Goal: Task Accomplishment & Management: Complete application form

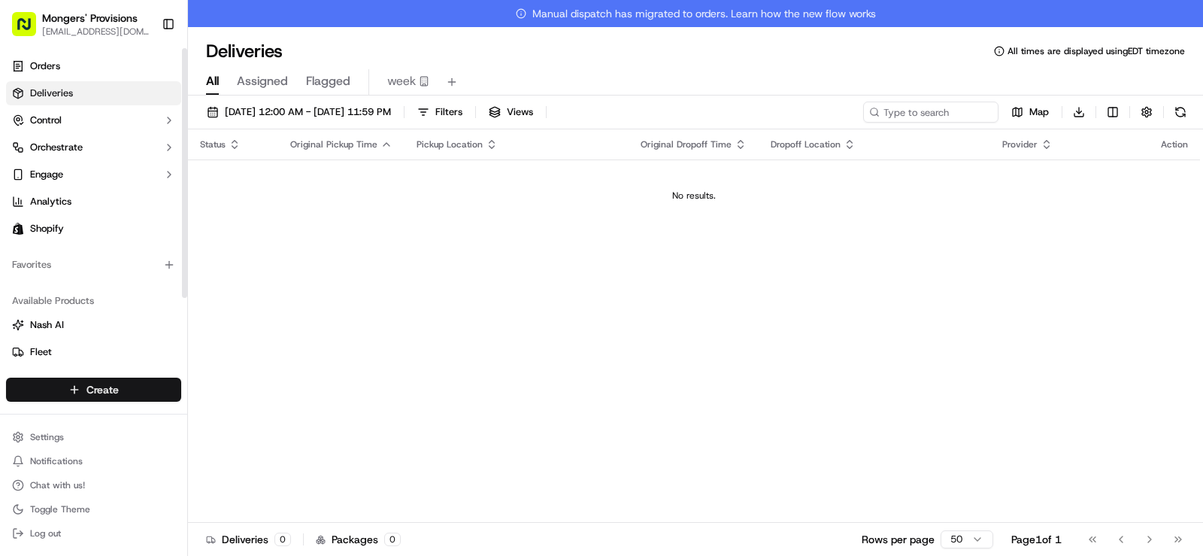
click at [110, 386] on html "Mongers' Provisions [EMAIL_ADDRESS][DOMAIN_NAME] Toggle Sidebar Orders Deliveri…" at bounding box center [601, 278] width 1203 height 556
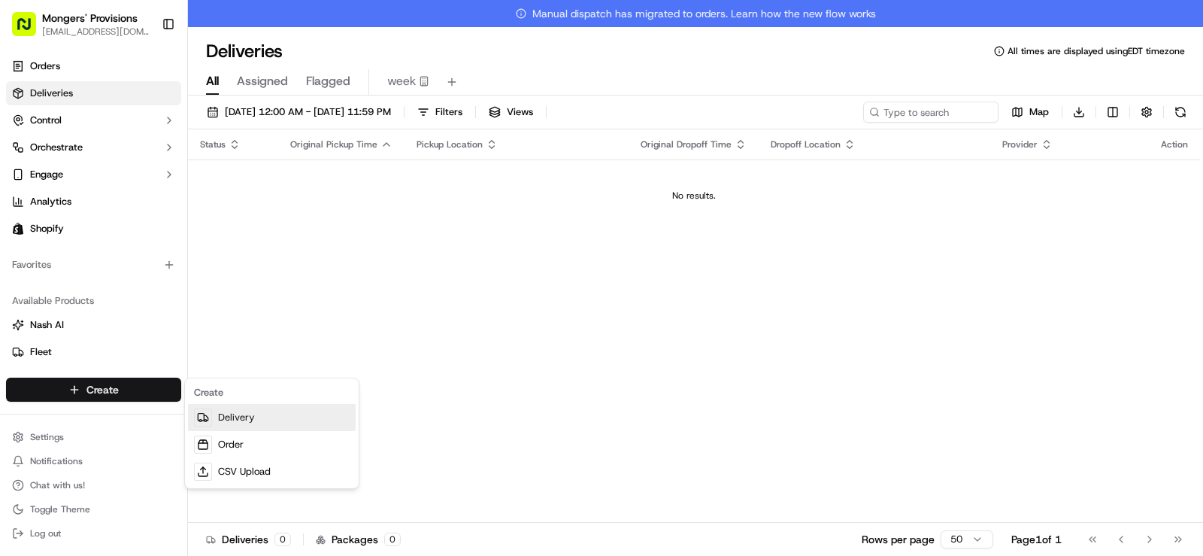
click at [235, 413] on link "Delivery" at bounding box center [272, 417] width 168 height 27
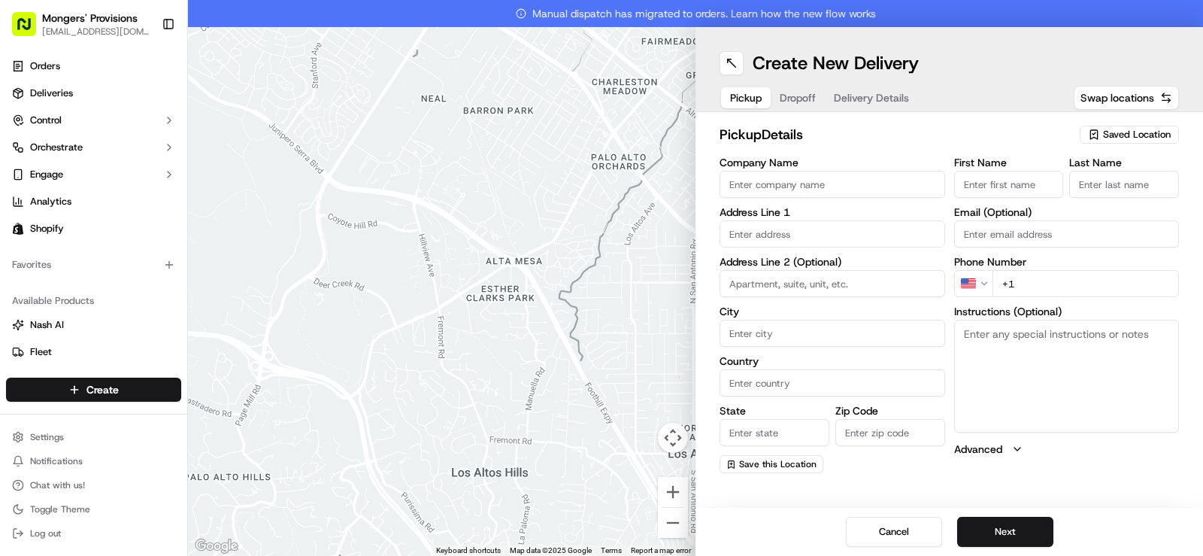
click at [1128, 133] on span "Saved Location" at bounding box center [1137, 135] width 68 height 14
click at [1092, 187] on span "Mongers Provisions" at bounding box center [1103, 191] width 185 height 14
type input "Mongers Provisions"
type input "[STREET_ADDRESS]"
type input "Berkley"
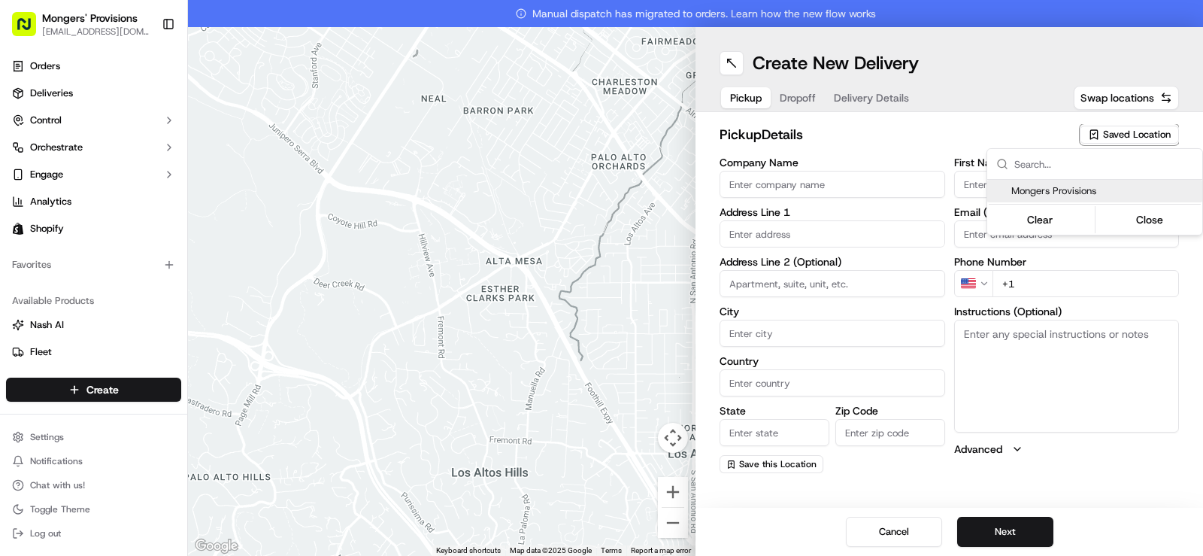
type input "US"
type input "MI"
type input "48072"
type input "[PERSON_NAME]"
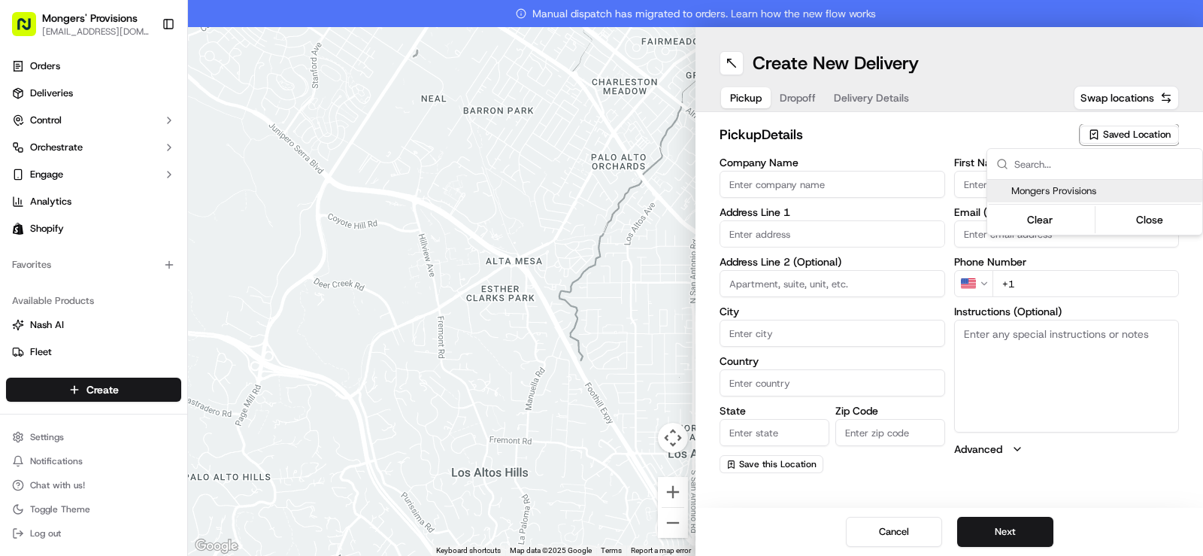
type input "[EMAIL_ADDRESS][DOMAIN_NAME]"
type input "[PHONE_NUMBER]"
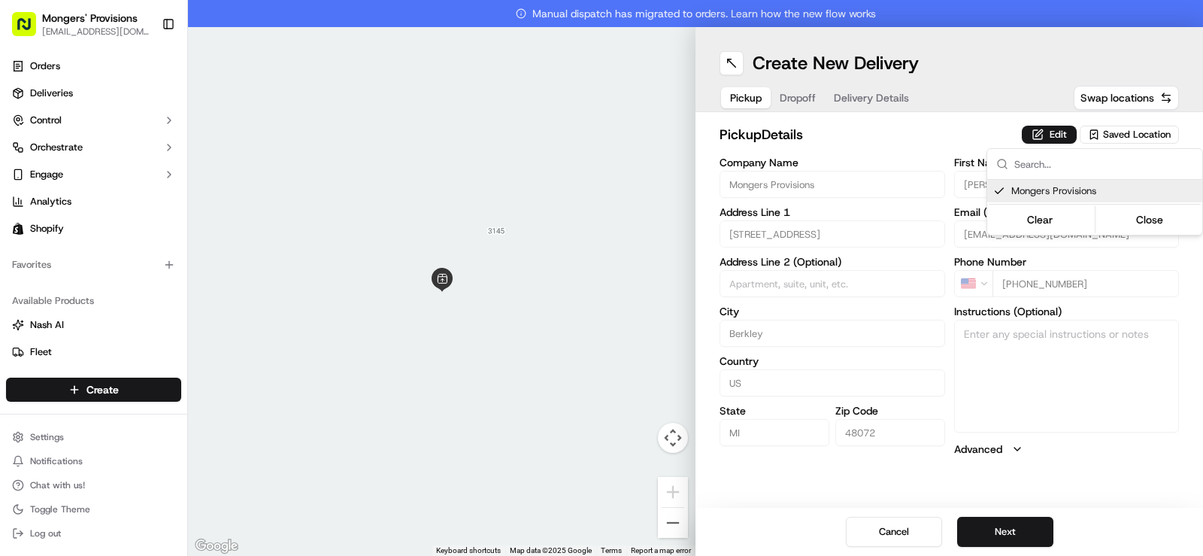
click at [992, 112] on html "Mongers' Provisions [EMAIL_ADDRESS][DOMAIN_NAME] Toggle Sidebar Orders Deliveri…" at bounding box center [601, 278] width 1203 height 556
click at [1011, 526] on button "Next" at bounding box center [1005, 531] width 96 height 30
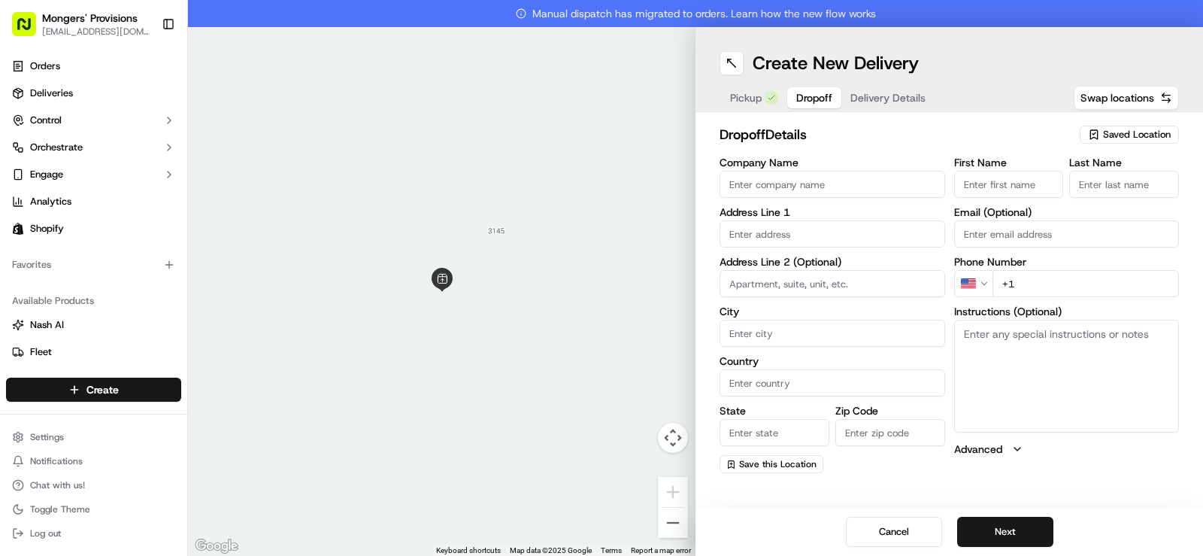
click at [1004, 183] on input "First Name" at bounding box center [1009, 184] width 110 height 27
type input "[PERSON_NAME]"
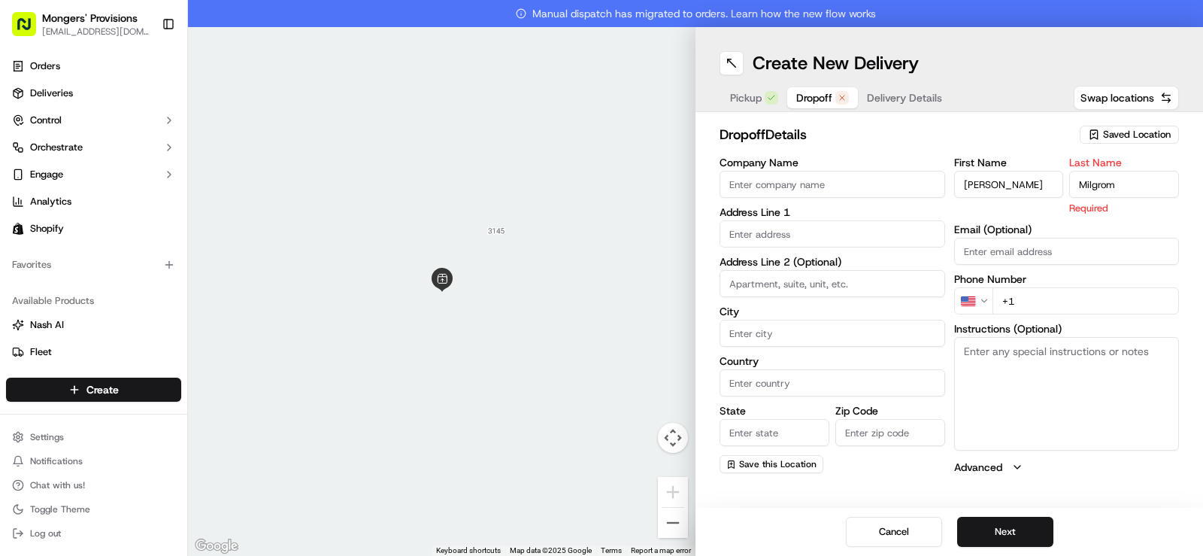
type input "Milgrom"
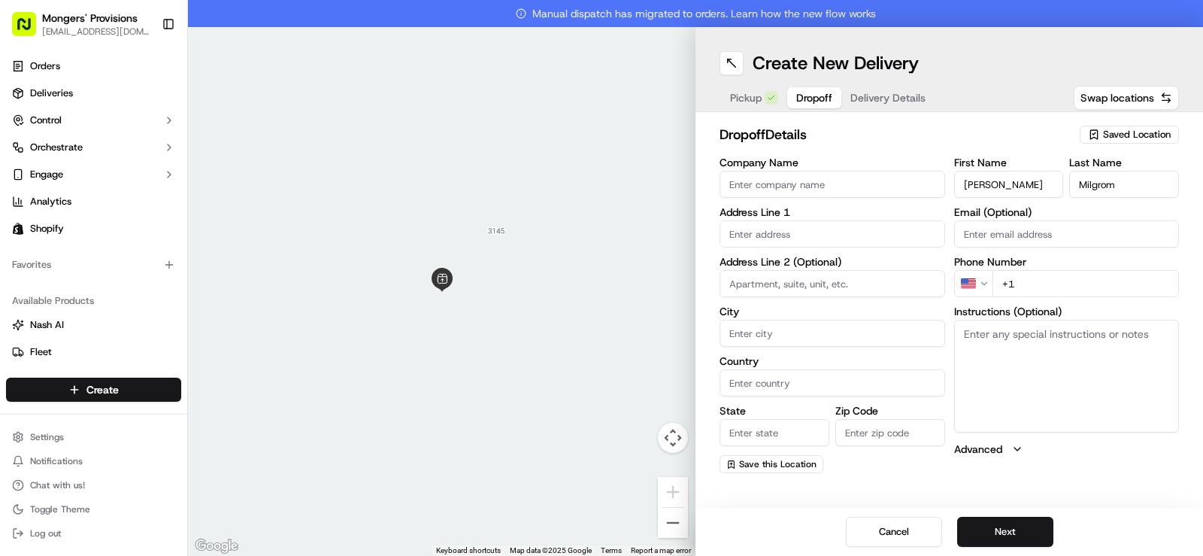
click at [1023, 296] on input "+1" at bounding box center [1085, 283] width 187 height 27
type input "[PHONE_NUMBER]"
click at [767, 236] on input "text" at bounding box center [832, 233] width 226 height 27
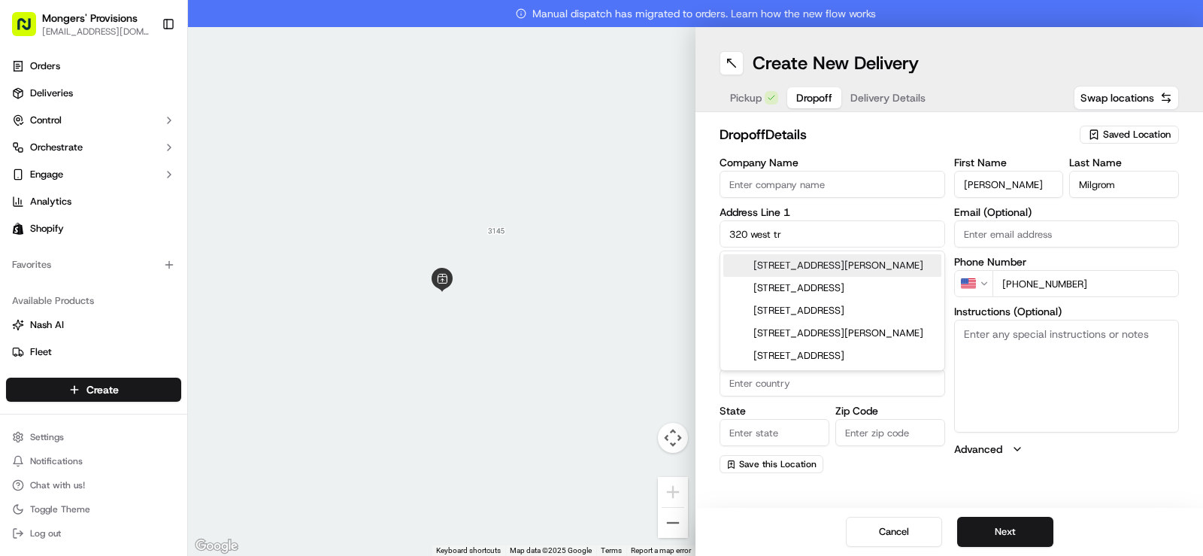
click at [807, 273] on div "[STREET_ADDRESS][PERSON_NAME]" at bounding box center [832, 265] width 218 height 23
type input "[STREET_ADDRESS][PERSON_NAME]"
type input "Ferndale"
type input "[GEOGRAPHIC_DATA]"
type input "MI"
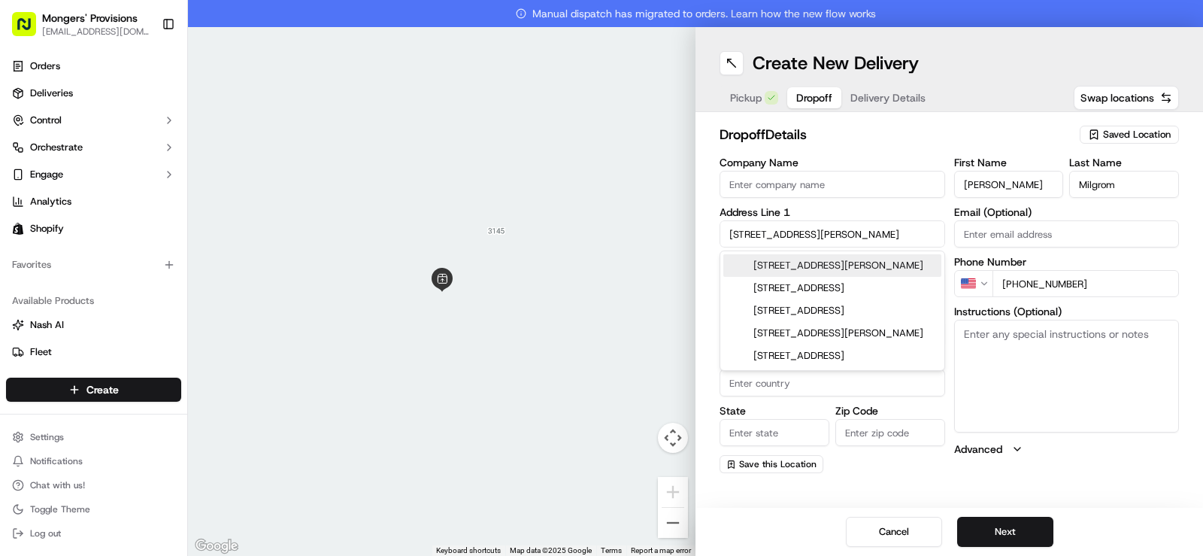
type input "48220"
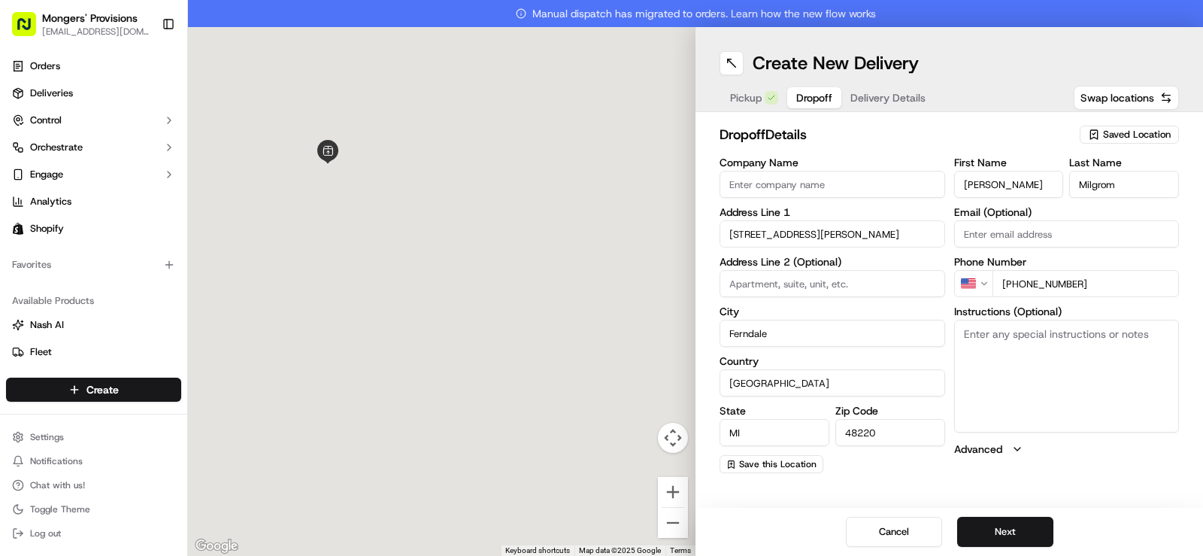
type input "[STREET_ADDRESS][PERSON_NAME]"
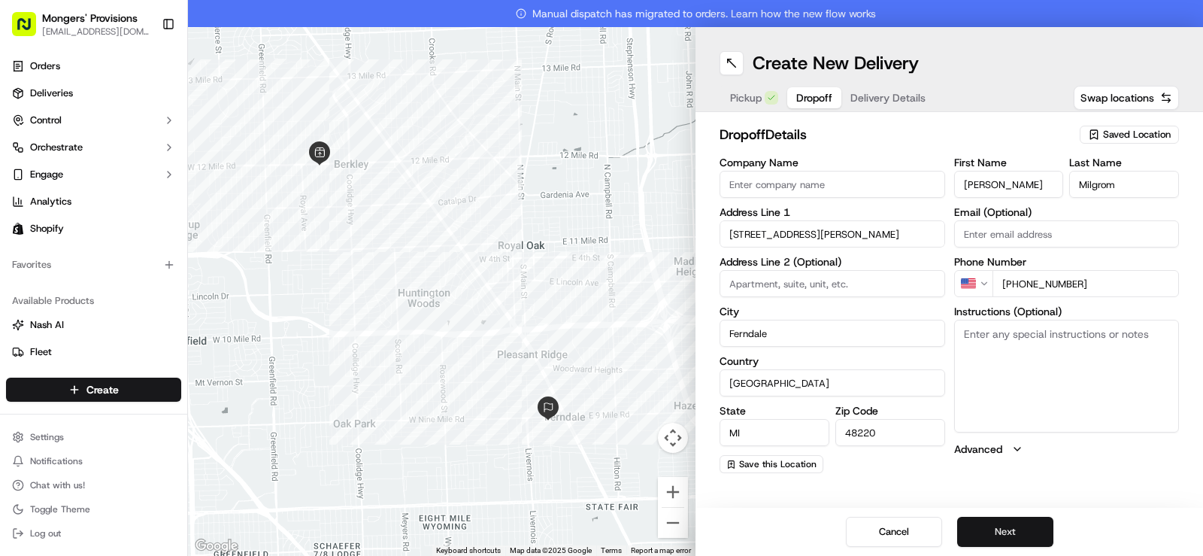
click at [1009, 530] on button "Next" at bounding box center [1005, 531] width 96 height 30
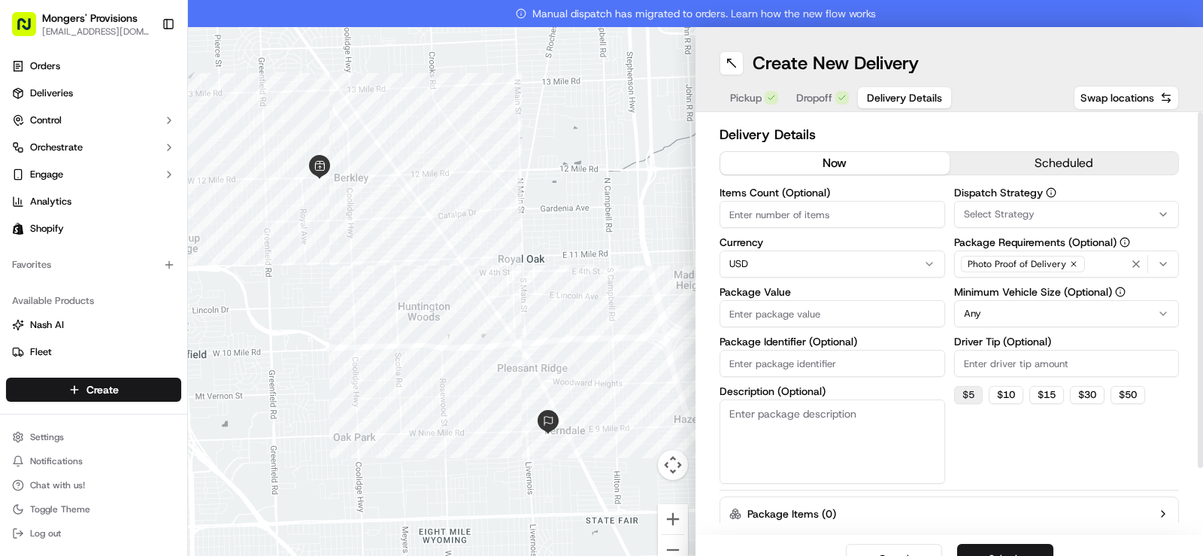
click at [959, 394] on button "$ 5" at bounding box center [968, 395] width 29 height 18
type input "5"
click at [1048, 168] on button "scheduled" at bounding box center [1063, 163] width 229 height 23
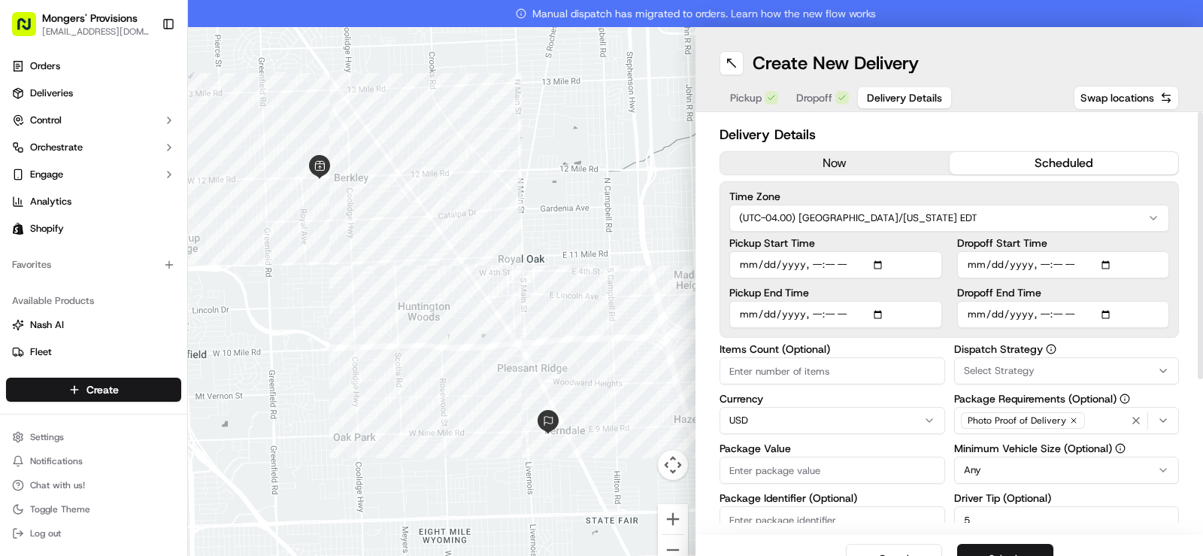
click at [858, 373] on input "Items Count (Optional)" at bounding box center [832, 370] width 226 height 27
click at [810, 464] on input "Package Value" at bounding box center [832, 469] width 226 height 27
type input "100"
click at [878, 265] on input "Pickup Start Time" at bounding box center [835, 264] width 213 height 27
type input "[DATE]T11:41"
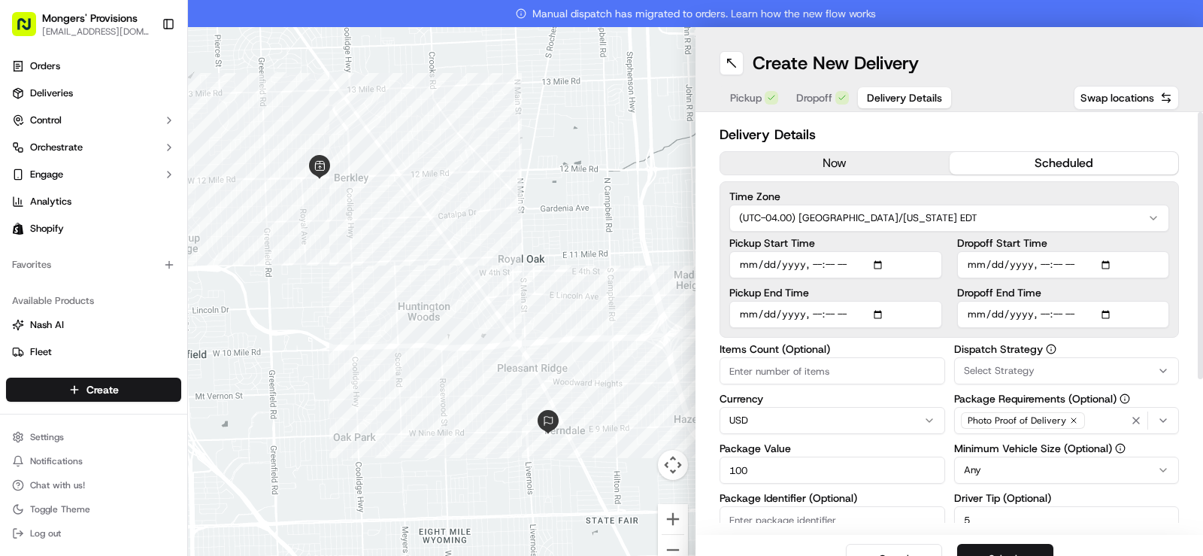
click at [1166, 287] on div "Time Zone (UTC-04.00) [GEOGRAPHIC_DATA]/[US_STATE] EDT Pickup Start Time Pickup…" at bounding box center [948, 259] width 459 height 156
click at [1103, 314] on input "Dropoff End Time" at bounding box center [1063, 314] width 213 height 27
type input "[DATE]T13:00"
click at [1173, 294] on div "Delivery Details now scheduled Time Zone (UTC-04.00) [GEOGRAPHIC_DATA]/[US_STAT…" at bounding box center [948, 323] width 507 height 422
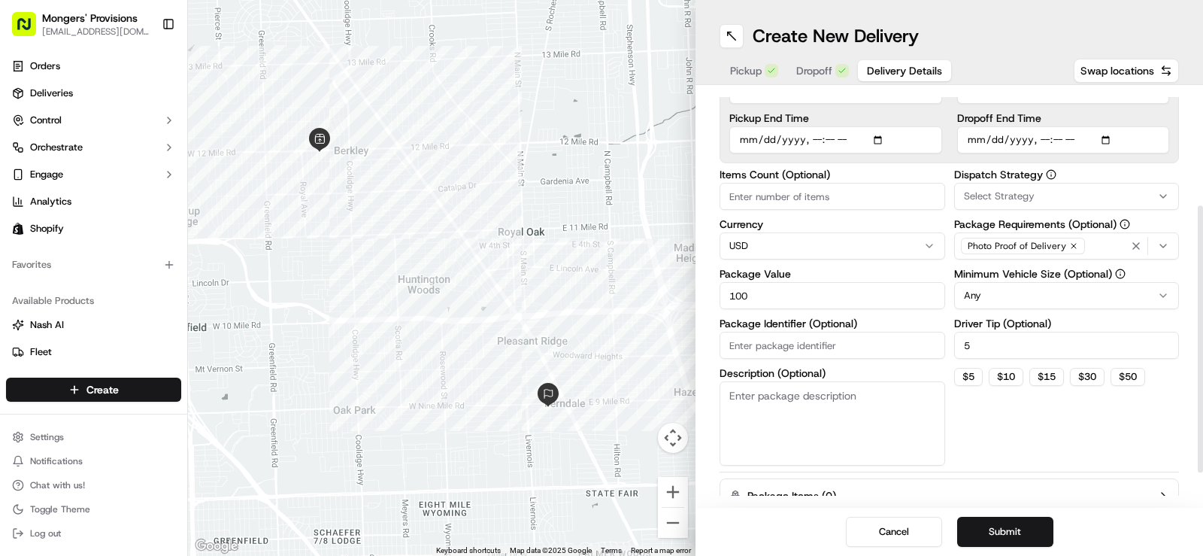
scroll to position [232, 0]
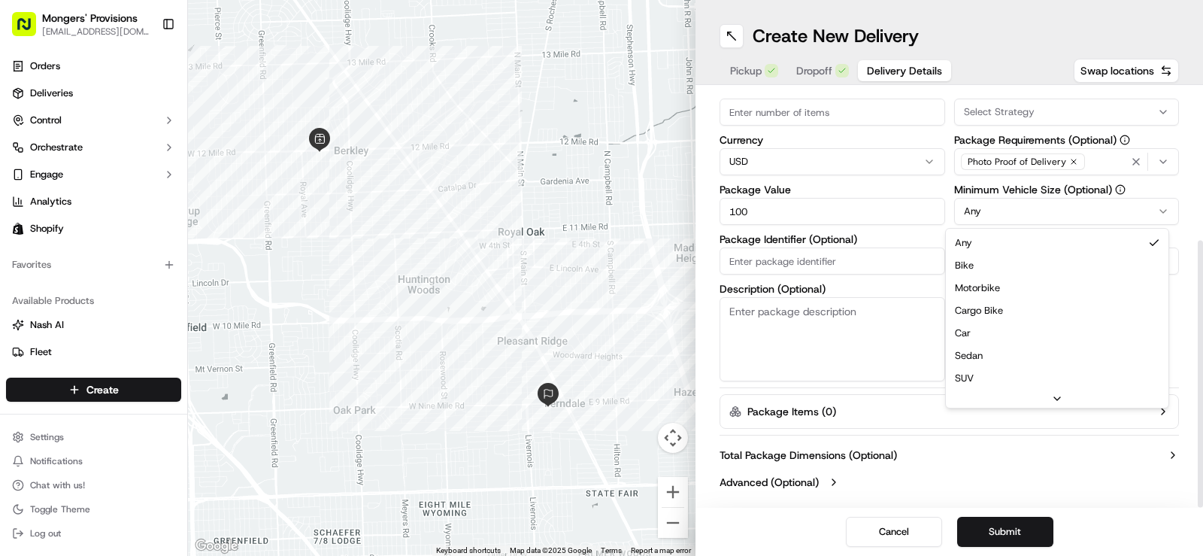
click at [1071, 216] on html "Mongers' Provisions [EMAIL_ADDRESS][DOMAIN_NAME] Toggle Sidebar Orders Deliveri…" at bounding box center [601, 278] width 1203 height 556
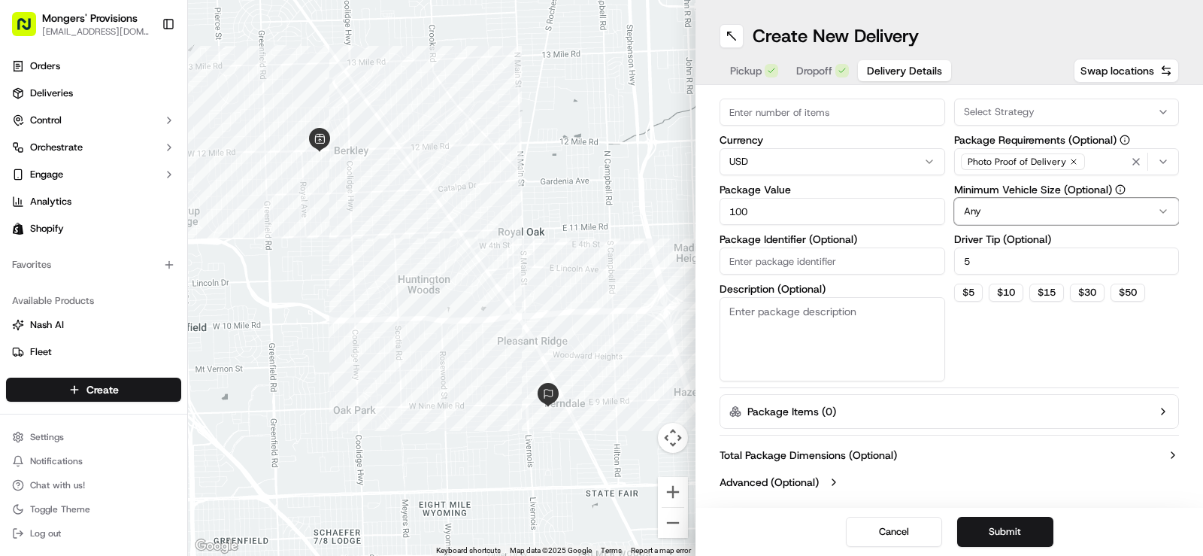
click at [1071, 216] on html "Mongers' Provisions [EMAIL_ADDRESS][DOMAIN_NAME] Toggle Sidebar Orders Deliveri…" at bounding box center [601, 278] width 1203 height 556
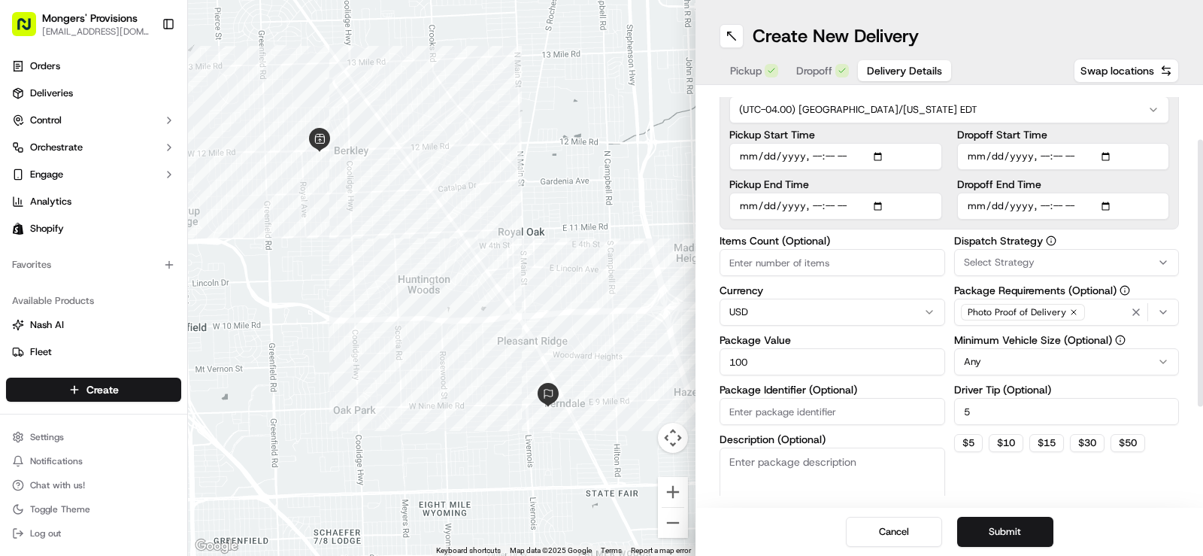
click at [1090, 362] on html "Mongers' Provisions [EMAIL_ADDRESS][DOMAIN_NAME] Toggle Sidebar Orders Deliveri…" at bounding box center [601, 278] width 1203 height 556
click at [996, 529] on button "Submit" at bounding box center [1005, 531] width 96 height 30
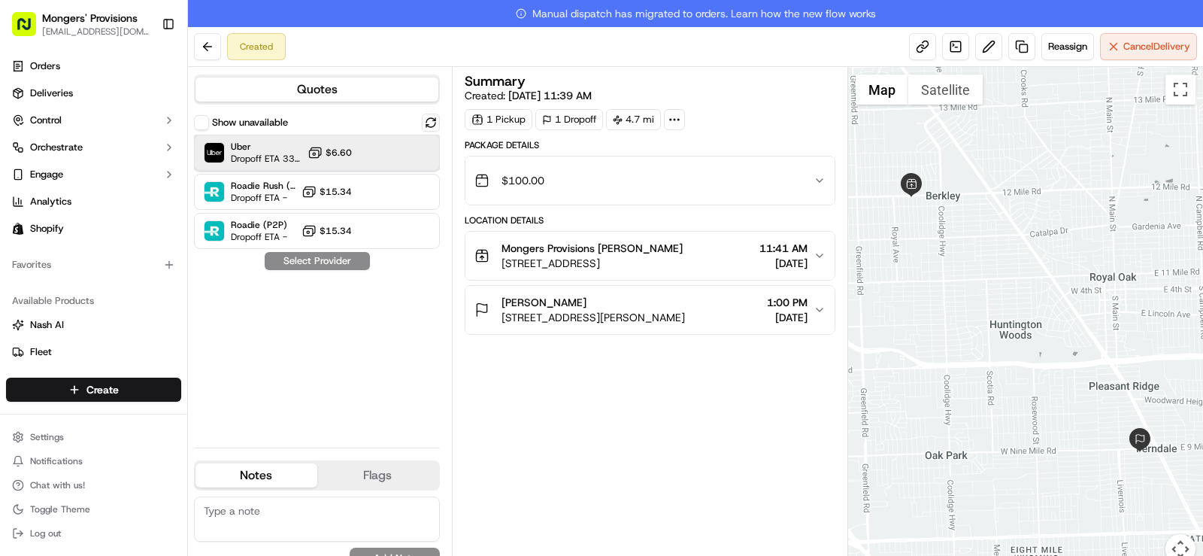
click at [393, 154] on div at bounding box center [394, 153] width 18 height 18
click at [321, 260] on button "Assign Provider" at bounding box center [317, 261] width 107 height 18
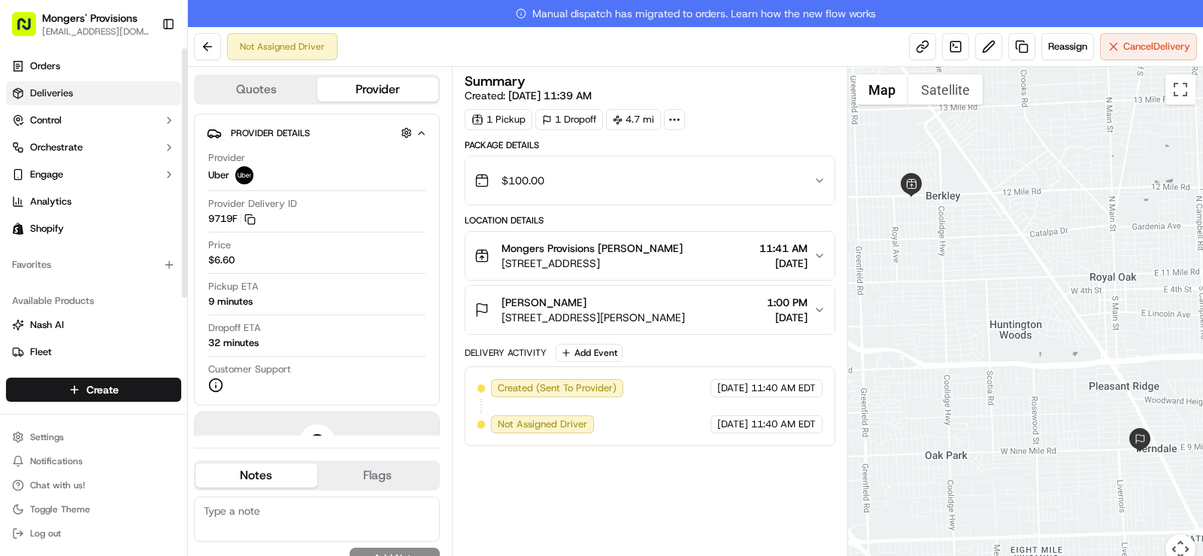
click at [62, 95] on span "Deliveries" at bounding box center [51, 93] width 43 height 14
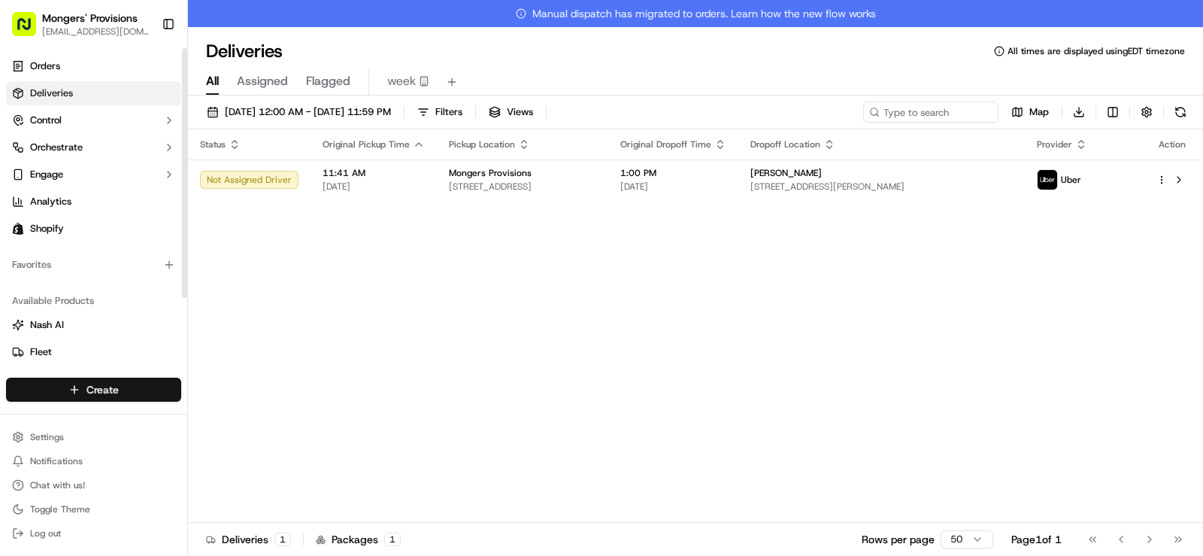
click at [112, 390] on html "Mongers' Provisions [EMAIL_ADDRESS][DOMAIN_NAME] Toggle Sidebar Orders Deliveri…" at bounding box center [601, 278] width 1203 height 556
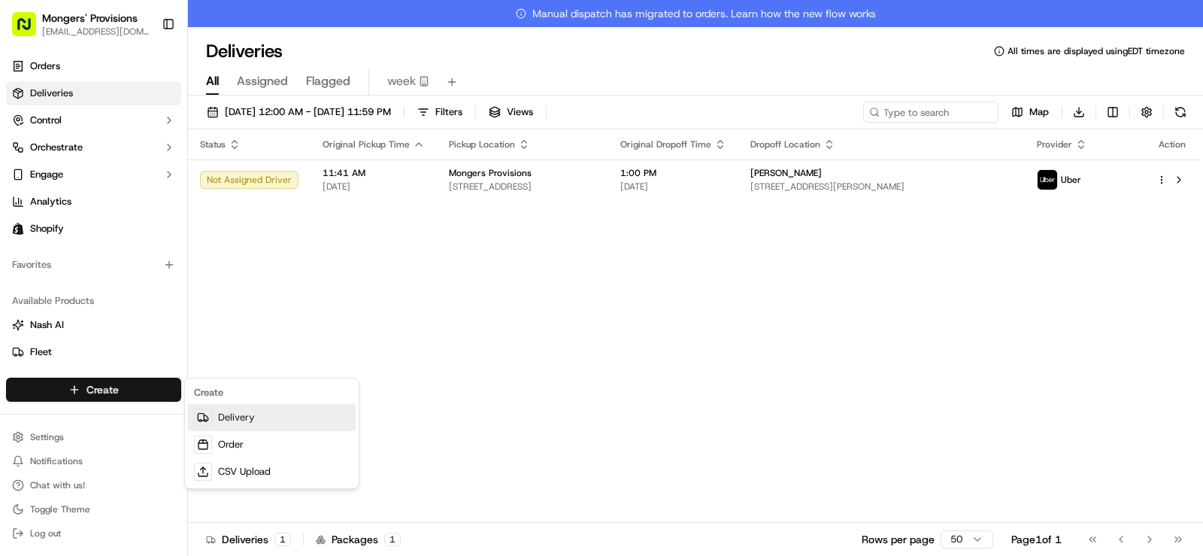
click at [235, 417] on link "Delivery" at bounding box center [272, 417] width 168 height 27
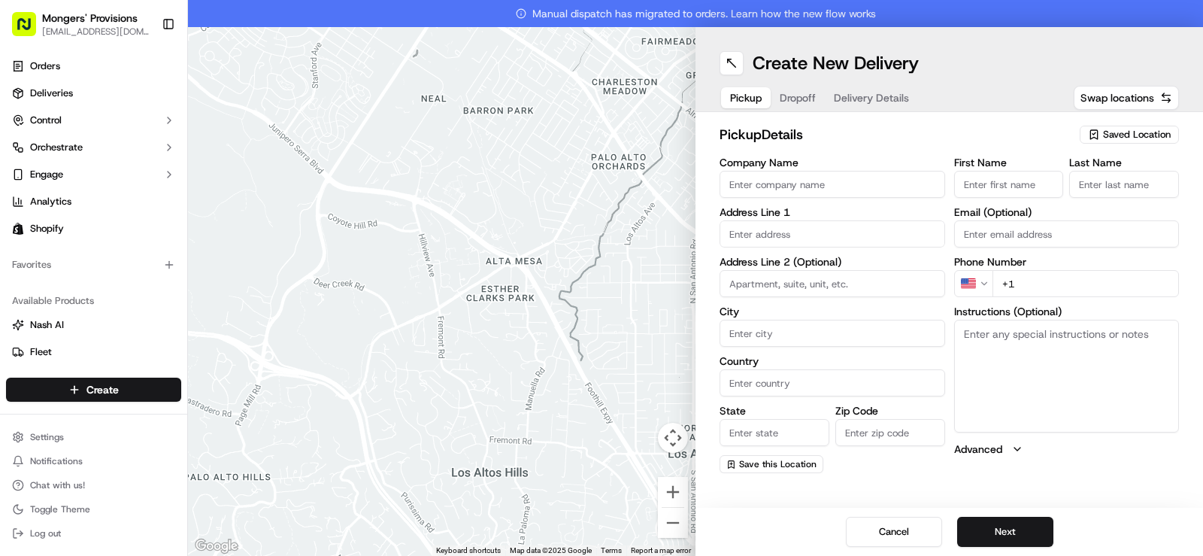
click at [1134, 132] on span "Saved Location" at bounding box center [1137, 135] width 68 height 14
click at [1091, 187] on span "Mongers Provisions" at bounding box center [1103, 191] width 185 height 14
type input "Mongers Provisions"
type input "[STREET_ADDRESS]"
type input "Berkley"
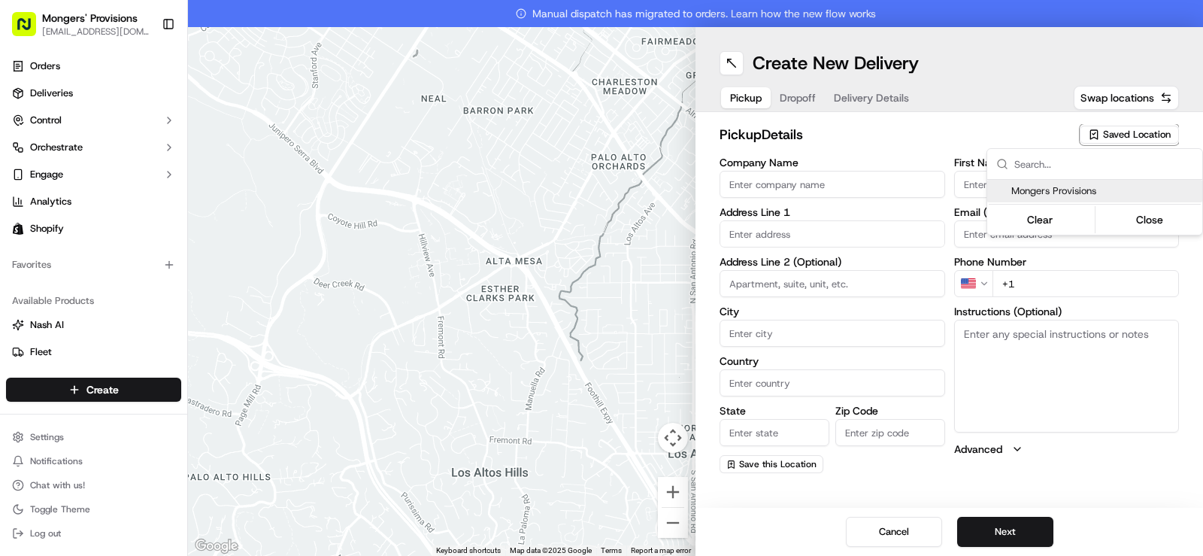
type input "US"
type input "MI"
type input "48072"
type input "[PERSON_NAME]"
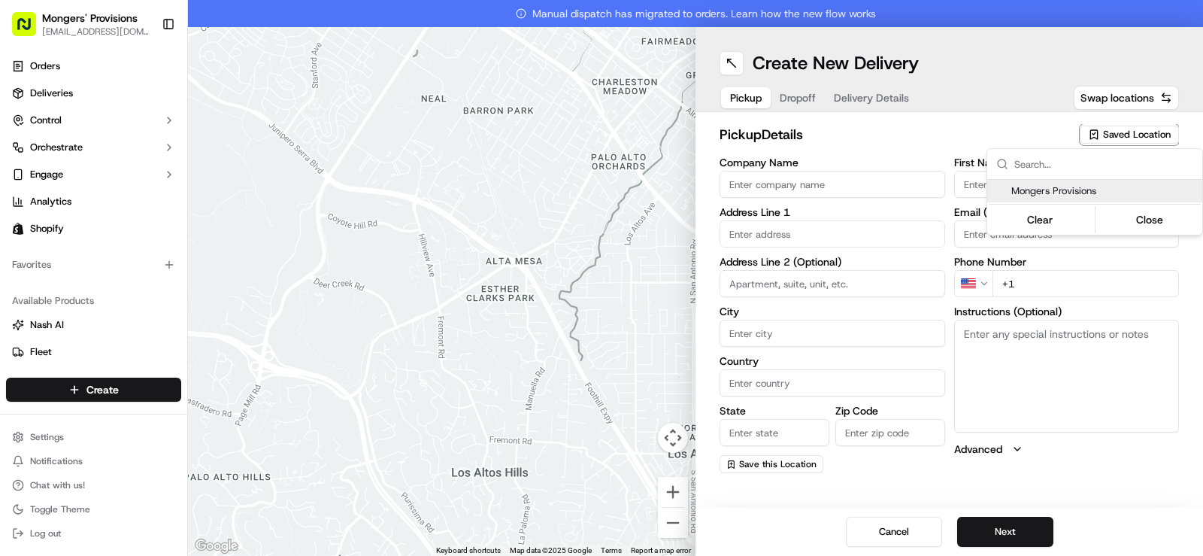
type input "[EMAIL_ADDRESS][DOMAIN_NAME]"
type input "[PHONE_NUMBER]"
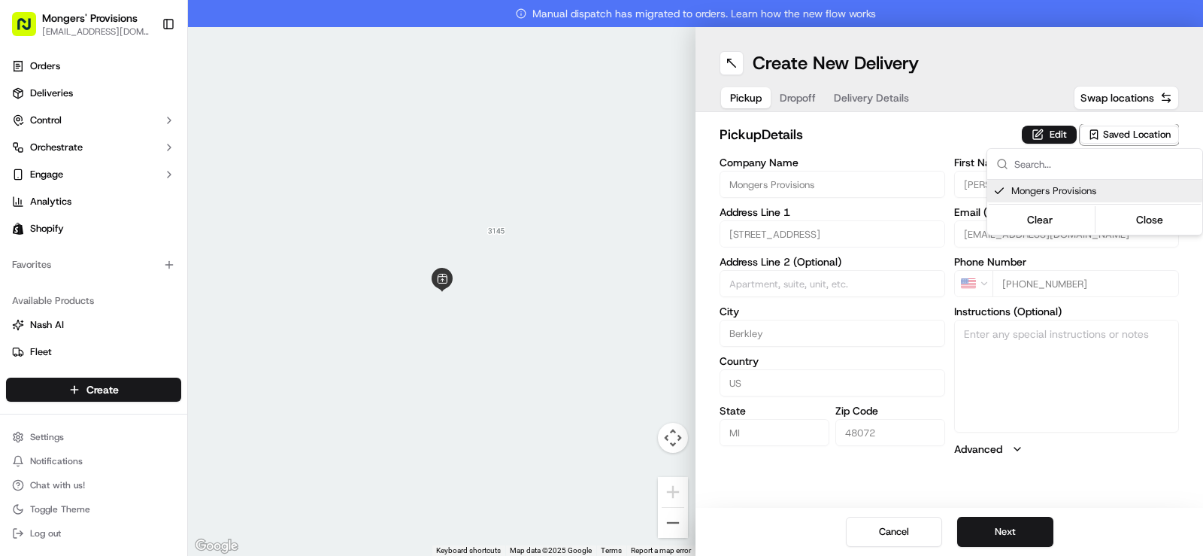
click at [955, 68] on html "Mongers' Provisions [EMAIL_ADDRESS][DOMAIN_NAME] Toggle Sidebar Orders Deliveri…" at bounding box center [601, 278] width 1203 height 556
click at [1002, 522] on button "Next" at bounding box center [1005, 531] width 96 height 30
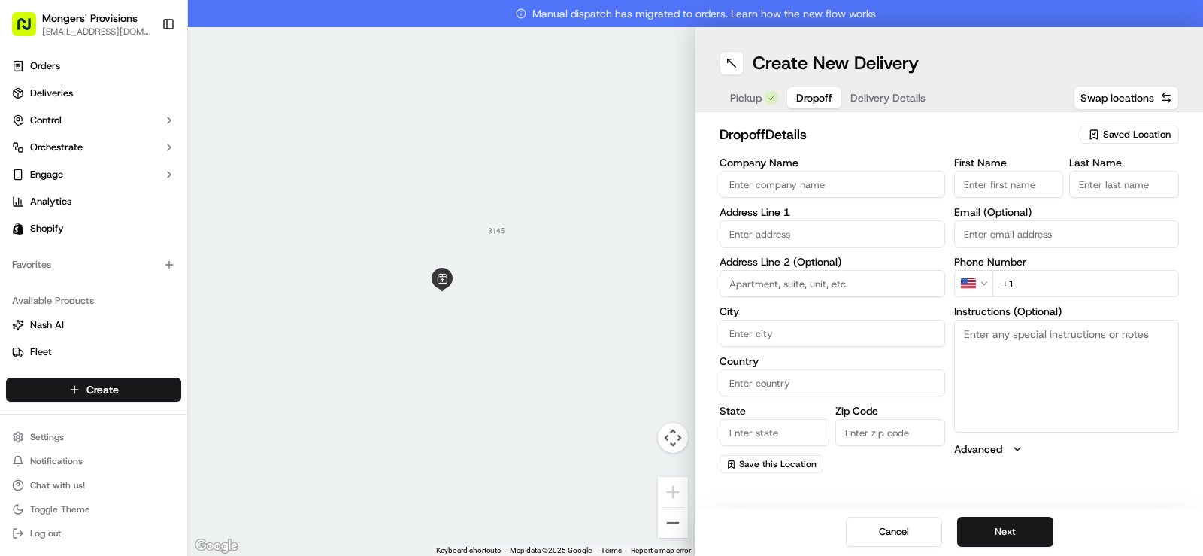
click at [995, 191] on input "First Name" at bounding box center [1009, 184] width 110 height 27
type input "Gillian"
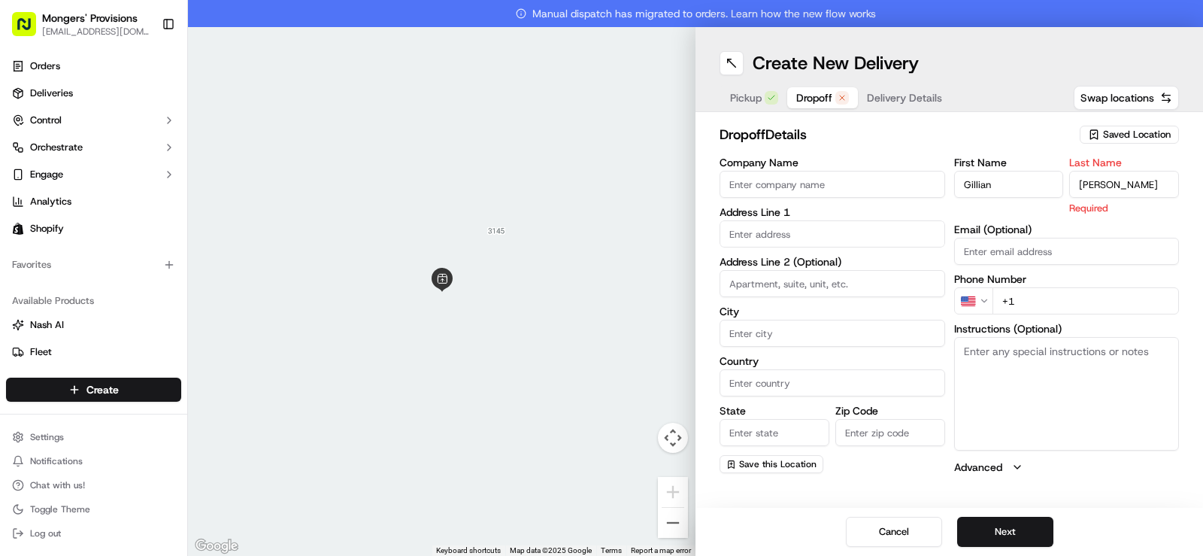
type input "[PERSON_NAME]"
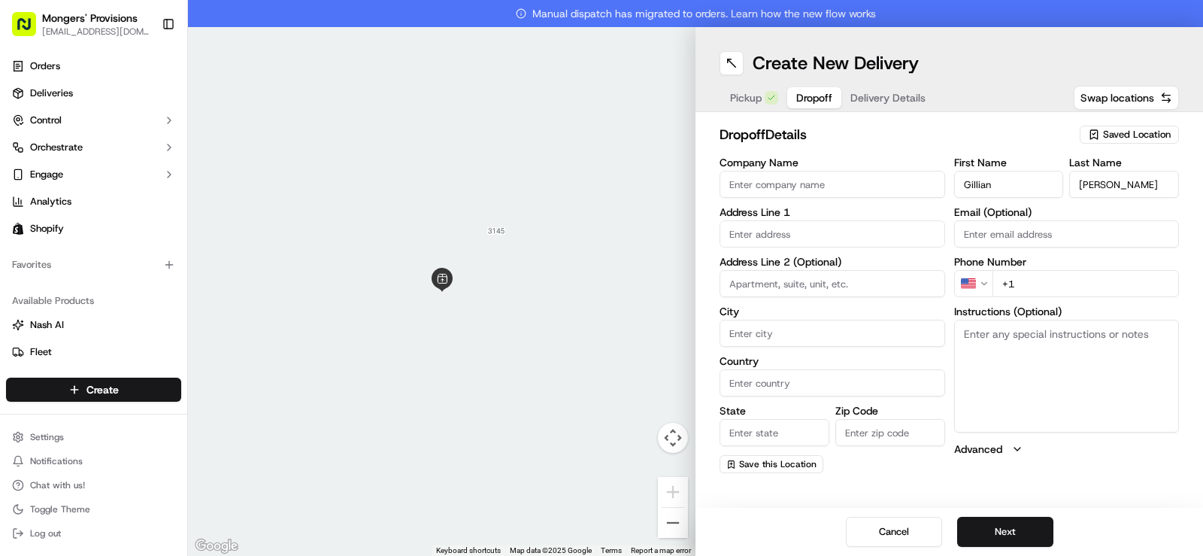
click at [1033, 115] on div "dropoff Details Saved Location Company Name Address Line 1 Address Line 2 (Opti…" at bounding box center [948, 298] width 507 height 373
click at [1040, 283] on input "+1" at bounding box center [1085, 283] width 187 height 27
type input "[PHONE_NUMBER]"
click at [1093, 461] on div "First Name [PERSON_NAME] Last Name [PERSON_NAME] Email (Optional) Phone Number …" at bounding box center [1067, 315] width 226 height 316
click at [797, 233] on input "text" at bounding box center [832, 233] width 226 height 27
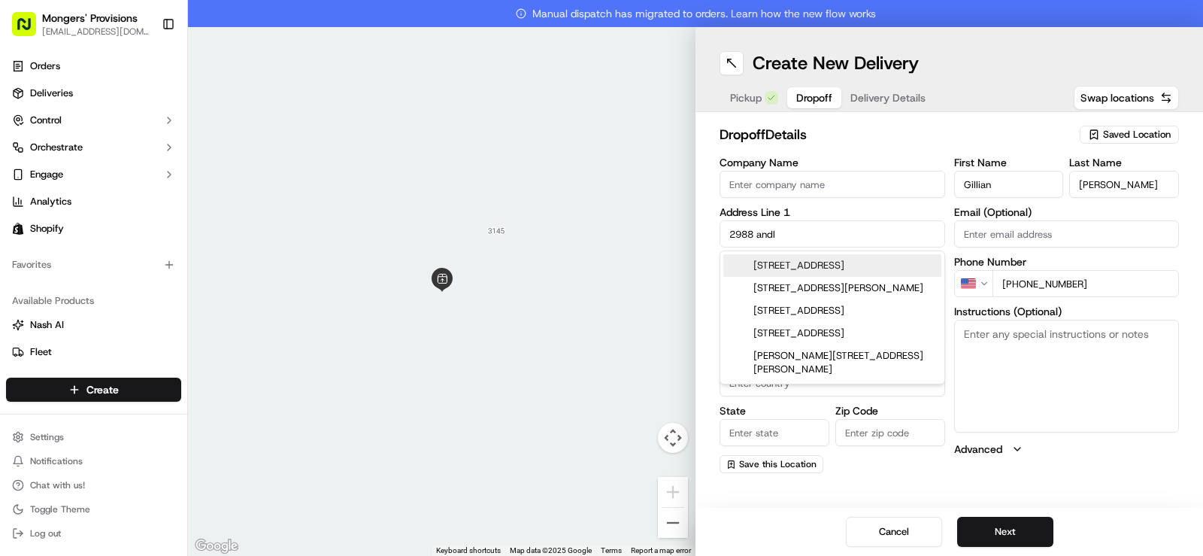
click at [880, 268] on div "[STREET_ADDRESS]" at bounding box center [832, 265] width 218 height 23
type input "[STREET_ADDRESS]"
type input "[GEOGRAPHIC_DATA]"
type input "MI"
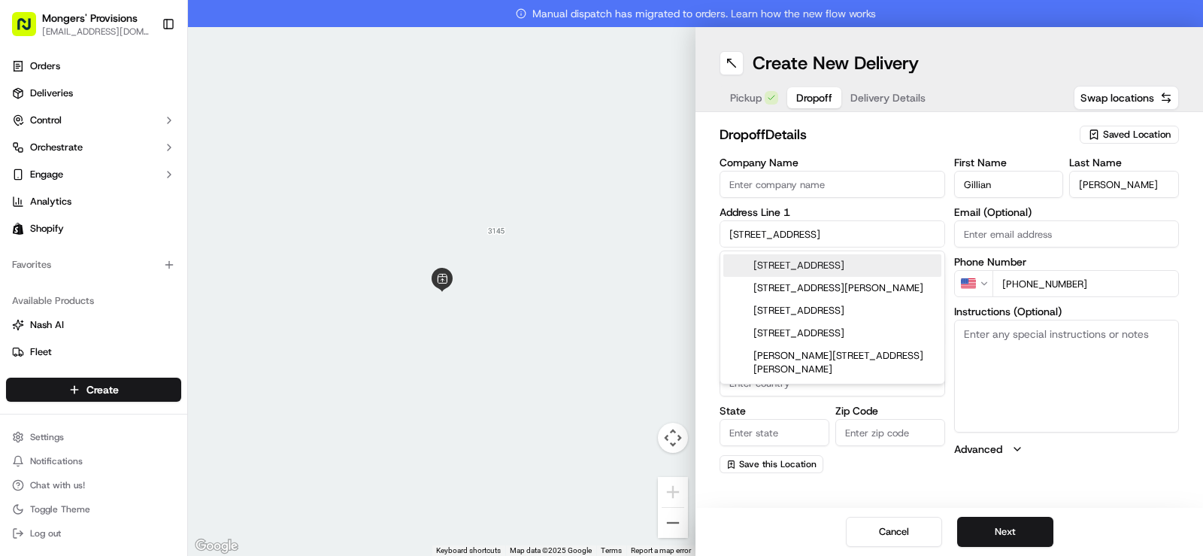
type input "48307"
type input "[STREET_ADDRESS]"
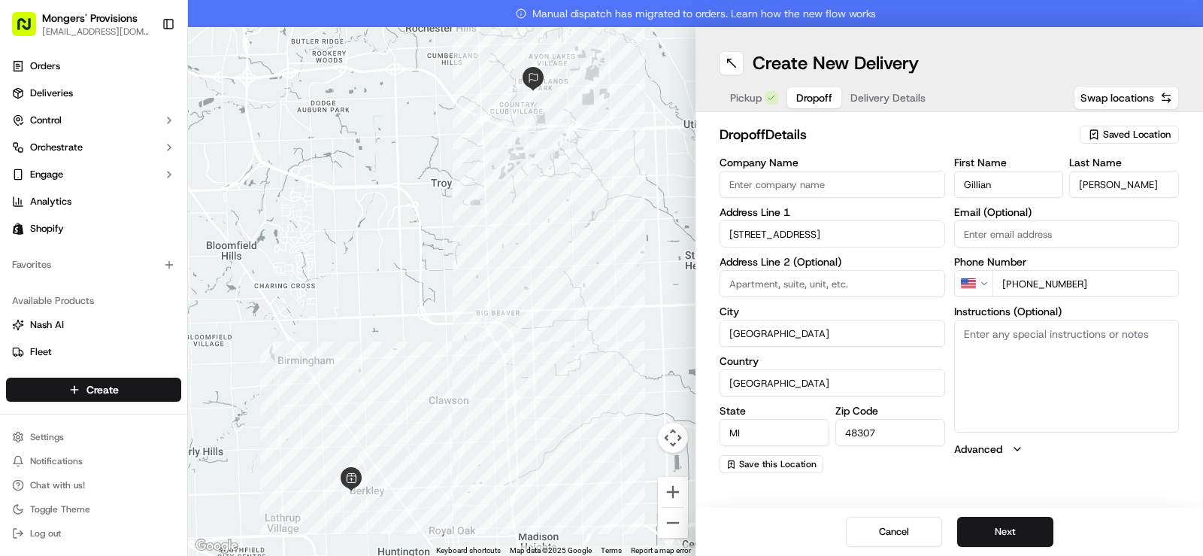
click at [1102, 472] on div "First Name [PERSON_NAME] Last Name [PERSON_NAME] Email (Optional) Phone Number …" at bounding box center [1067, 315] width 226 height 316
click at [1006, 531] on button "Next" at bounding box center [1005, 531] width 96 height 30
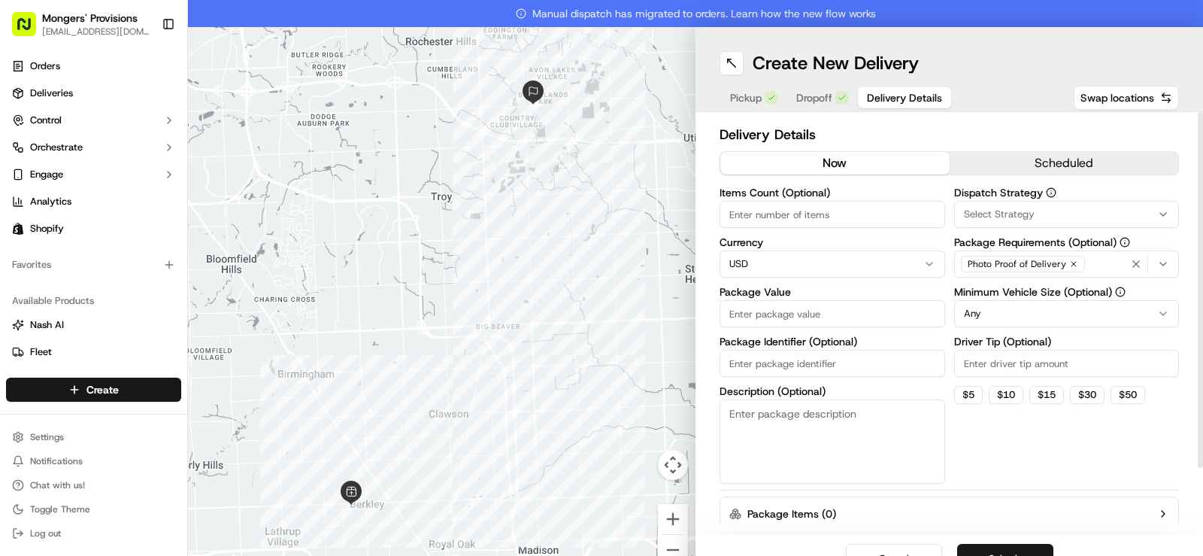
click at [1040, 165] on button "scheduled" at bounding box center [1063, 163] width 229 height 23
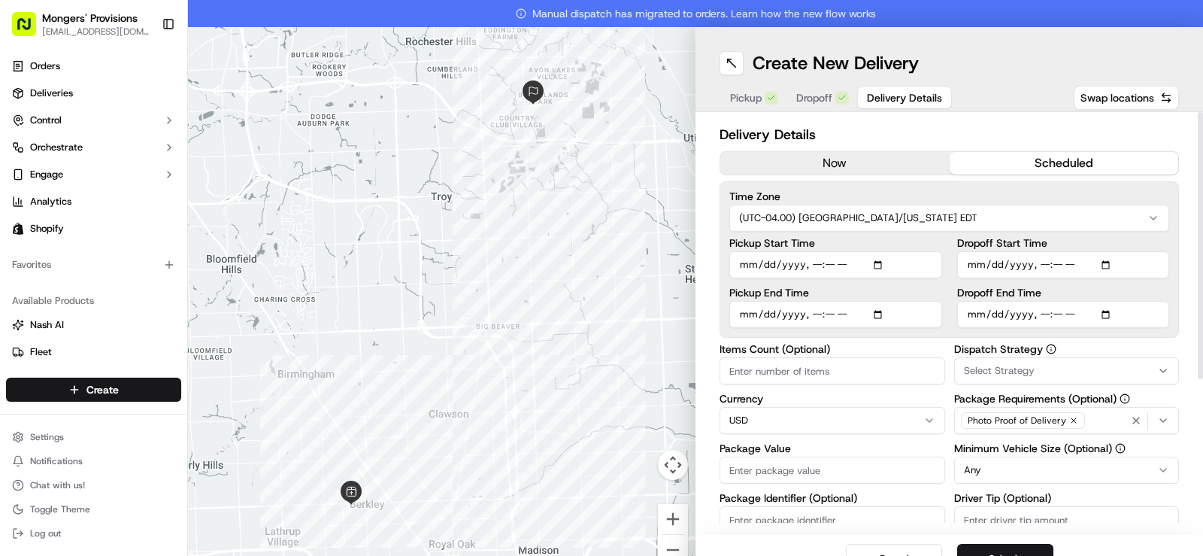
click at [880, 265] on input "Pickup Start Time" at bounding box center [835, 264] width 213 height 27
type input "[DATE]T11:43"
click at [1099, 313] on input "Dropoff End Time" at bounding box center [1063, 314] width 213 height 27
type input "[DATE]T13:00"
click at [1169, 255] on div "Delivery Details now scheduled Time Zone (UTC-04.00) [GEOGRAPHIC_DATA]/[US_STAT…" at bounding box center [948, 323] width 507 height 422
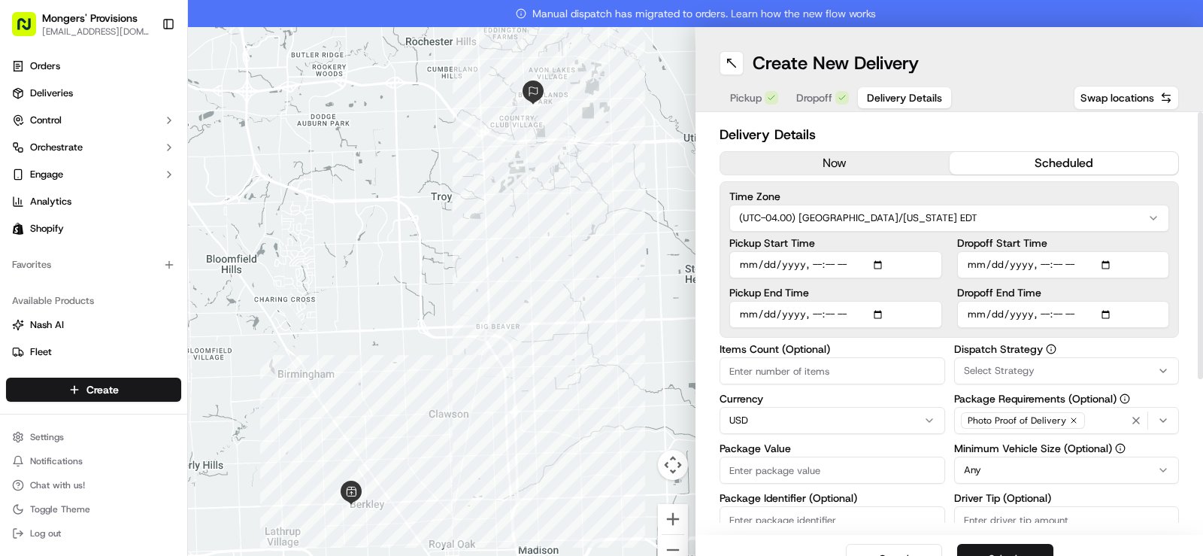
scroll to position [27, 0]
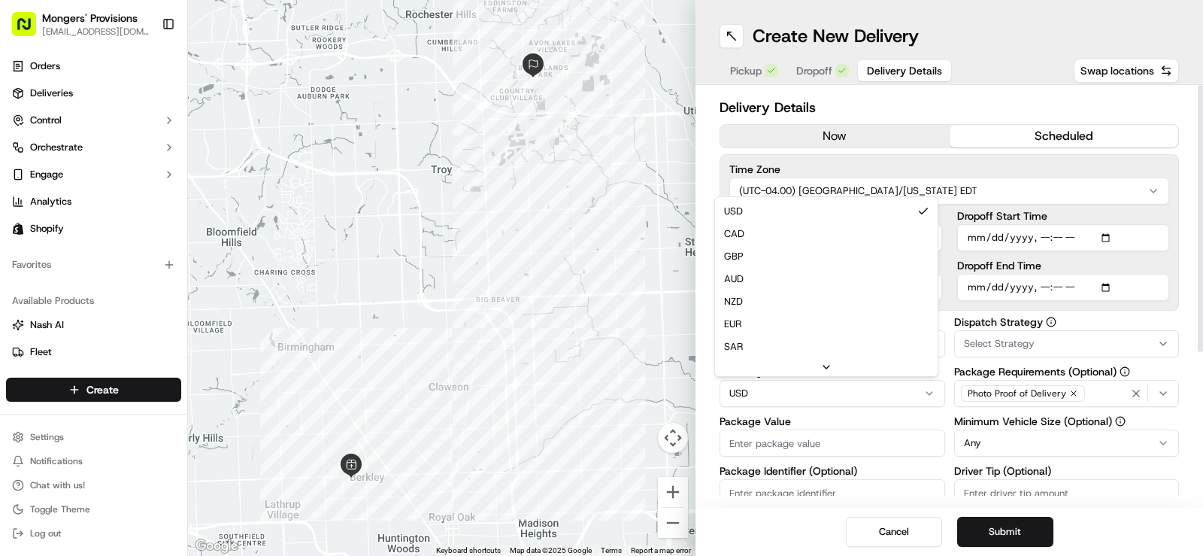
click at [783, 391] on html "Mongers' Provisions [EMAIL_ADDRESS][DOMAIN_NAME] Toggle Sidebar Orders Deliveri…" at bounding box center [601, 278] width 1203 height 556
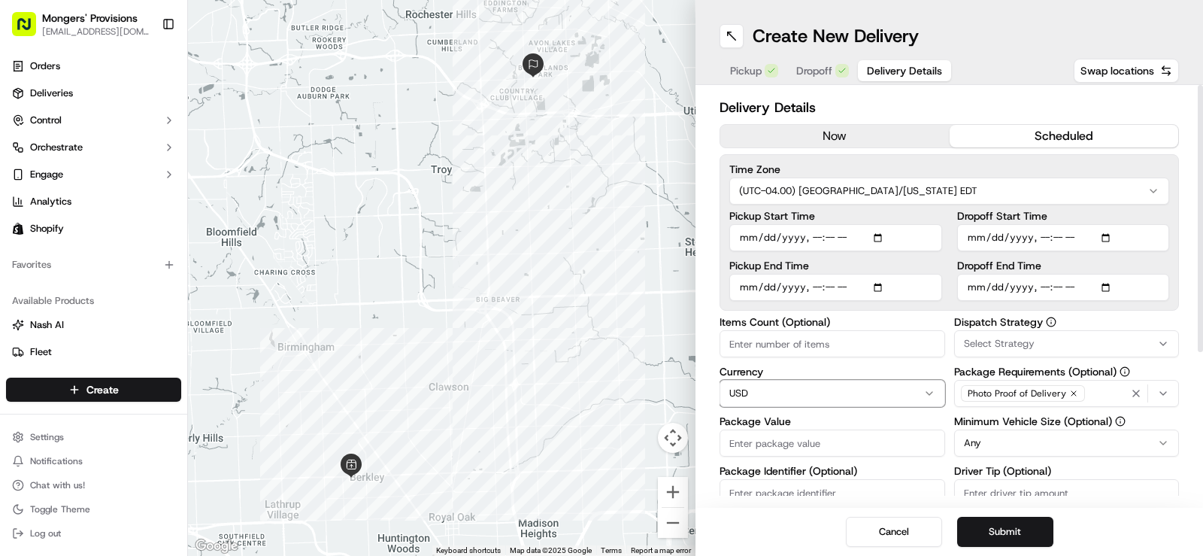
click at [783, 391] on html "Mongers' Provisions [EMAIL_ADDRESS][DOMAIN_NAME] Toggle Sidebar Orders Deliveri…" at bounding box center [601, 278] width 1203 height 556
click at [758, 444] on input "Package Value" at bounding box center [832, 442] width 226 height 27
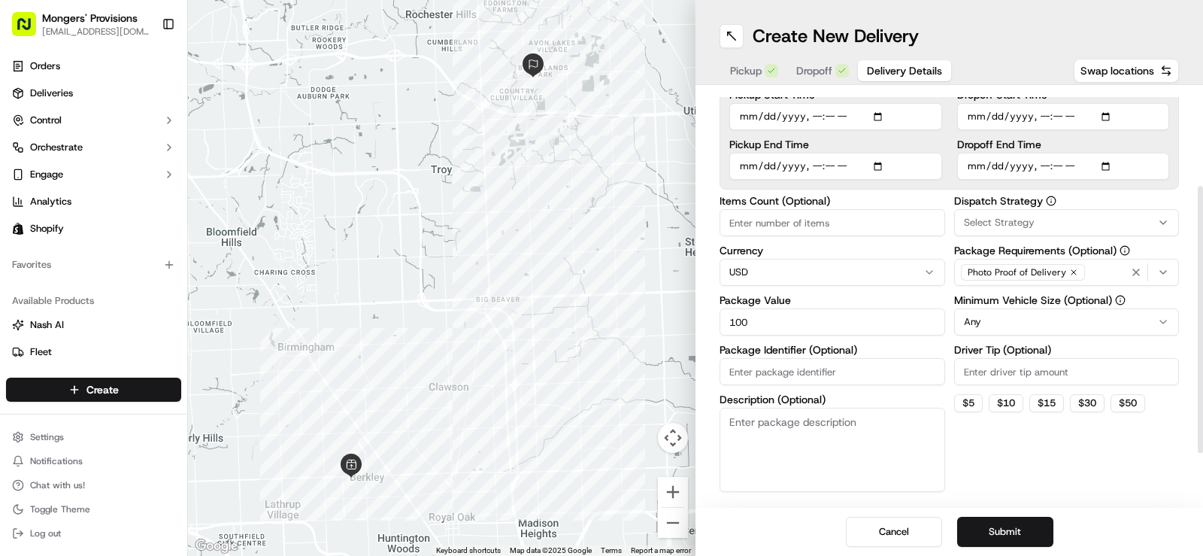
scroll to position [150, 0]
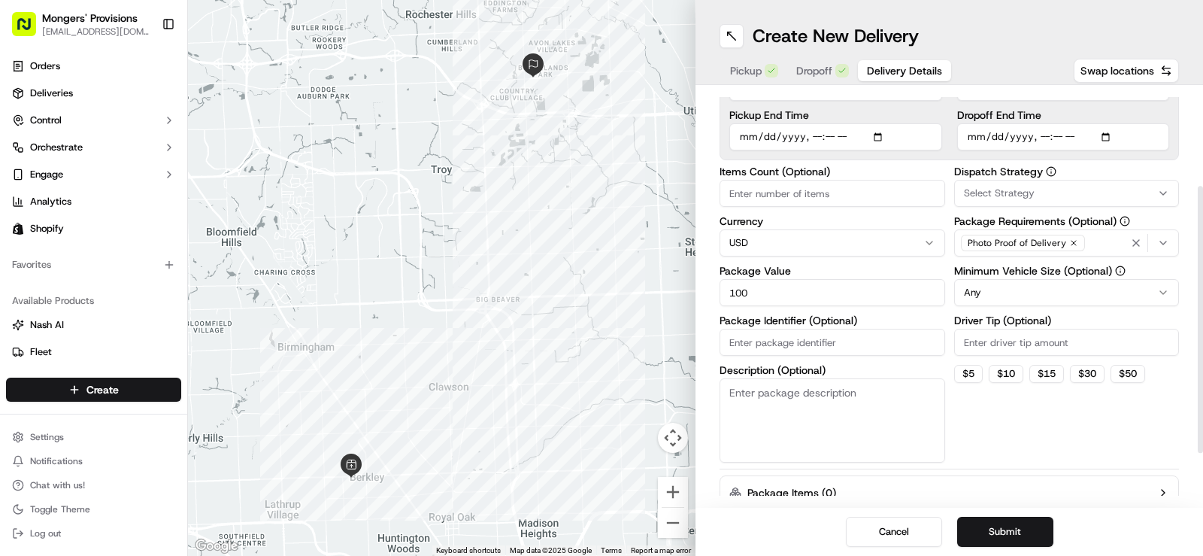
type input "100"
click at [1070, 294] on html "Mongers' Provisions [EMAIL_ADDRESS][DOMAIN_NAME] Toggle Sidebar Orders Deliveri…" at bounding box center [601, 278] width 1203 height 556
click at [964, 377] on button "$ 5" at bounding box center [968, 374] width 29 height 18
type input "5"
click at [998, 525] on button "Submit" at bounding box center [1005, 531] width 96 height 30
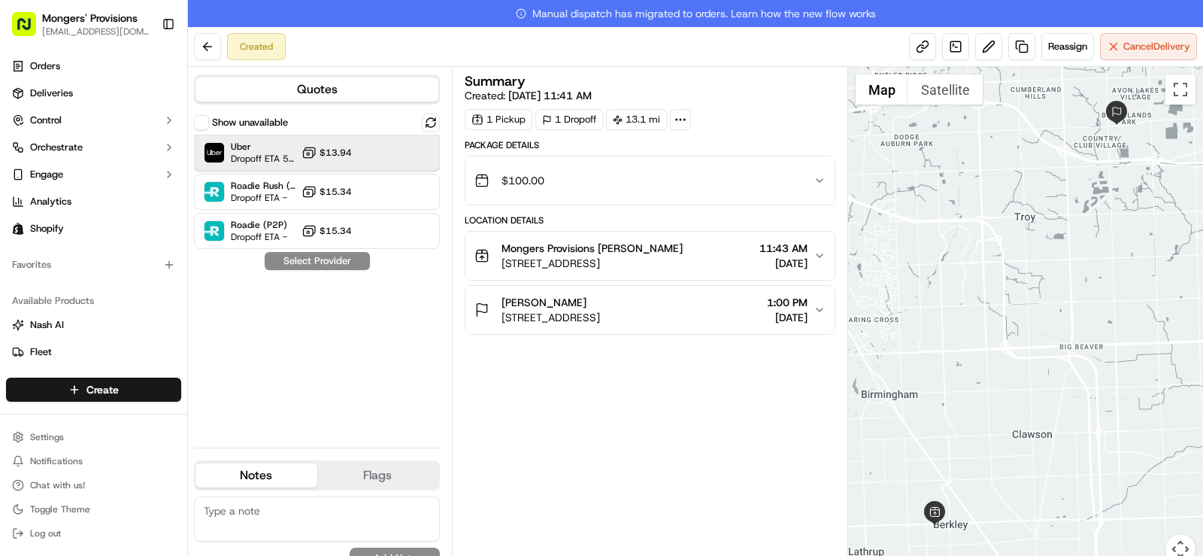
click at [394, 158] on div at bounding box center [394, 153] width 18 height 18
click at [332, 265] on button "Assign Provider" at bounding box center [317, 261] width 107 height 18
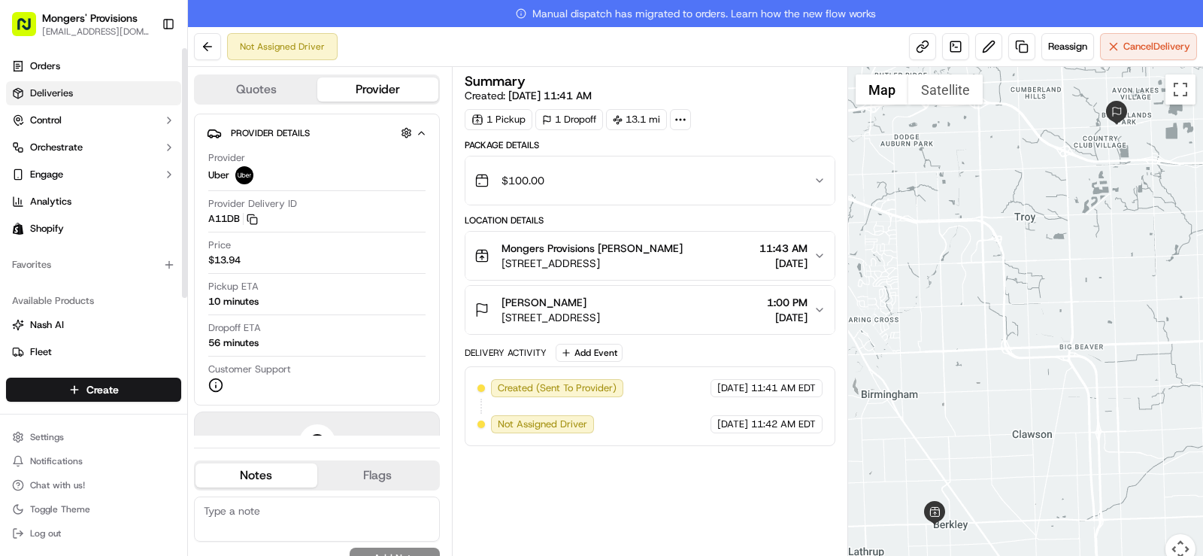
click at [70, 95] on span "Deliveries" at bounding box center [51, 93] width 43 height 14
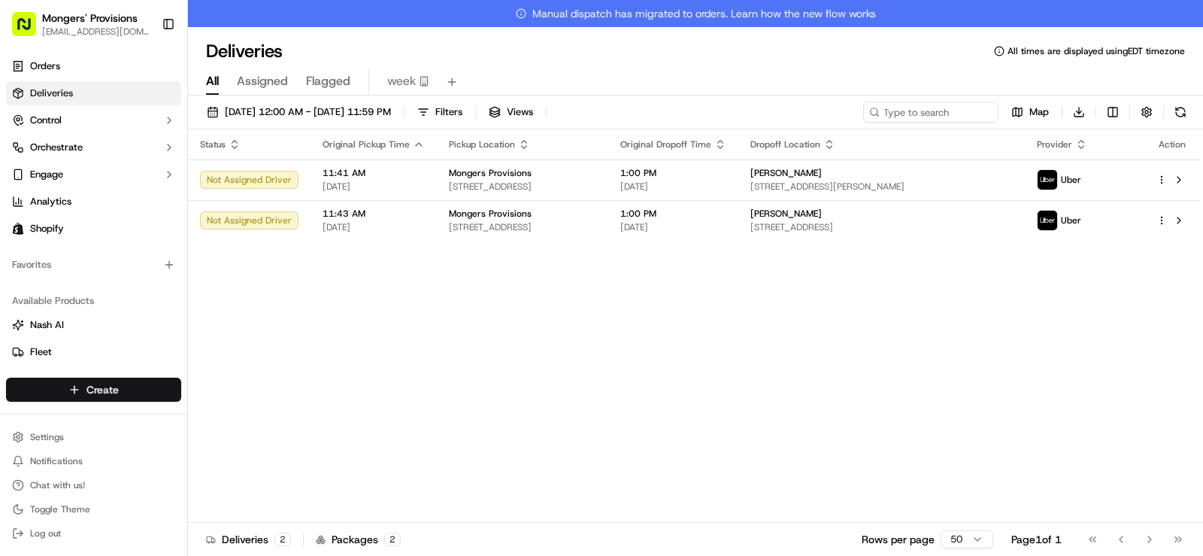
click at [104, 388] on html "Mongers' Provisions [EMAIL_ADDRESS][DOMAIN_NAME] Toggle Sidebar Orders Deliveri…" at bounding box center [601, 278] width 1203 height 556
click at [244, 422] on link "Delivery" at bounding box center [272, 417] width 168 height 27
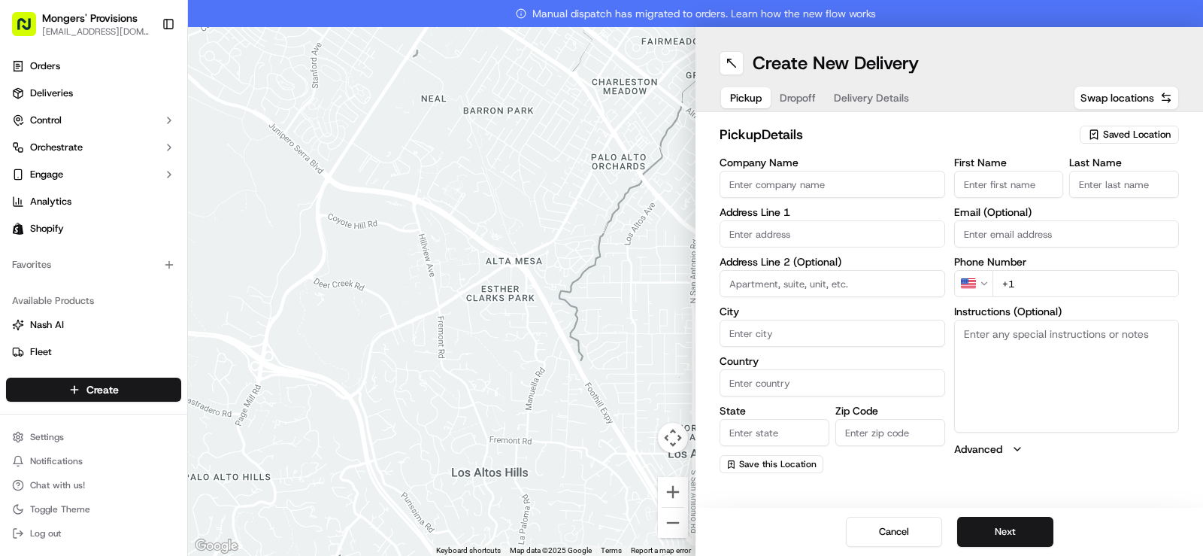
click at [1135, 131] on span "Saved Location" at bounding box center [1137, 135] width 68 height 14
click at [1040, 187] on span "Mongers Provisions" at bounding box center [1103, 191] width 185 height 14
type input "Mongers Provisions"
type input "[STREET_ADDRESS]"
type input "Berkley"
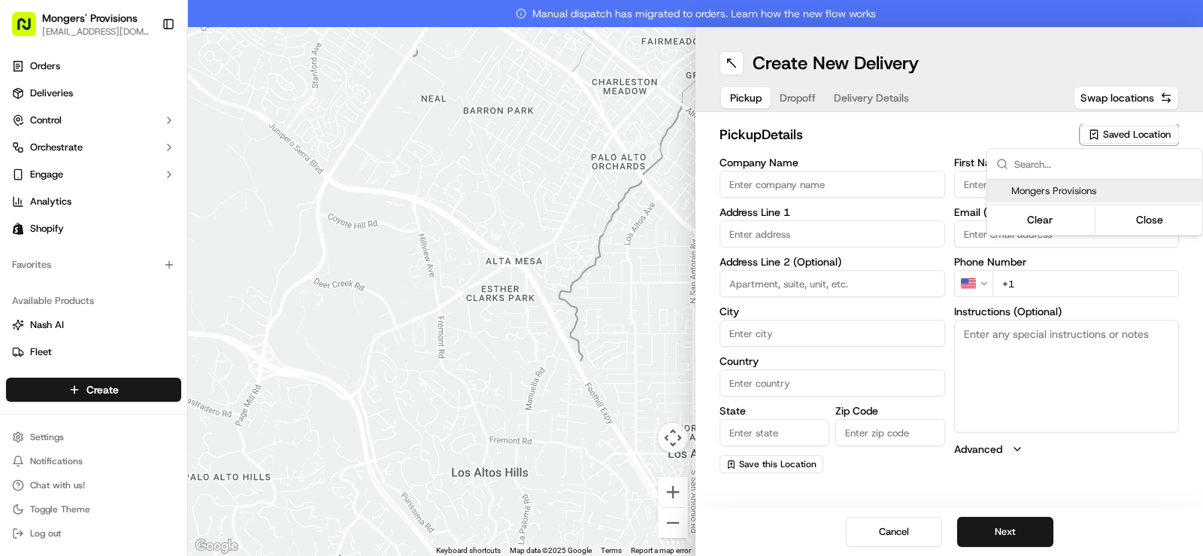
type input "US"
type input "MI"
type input "48072"
type input "[PERSON_NAME]"
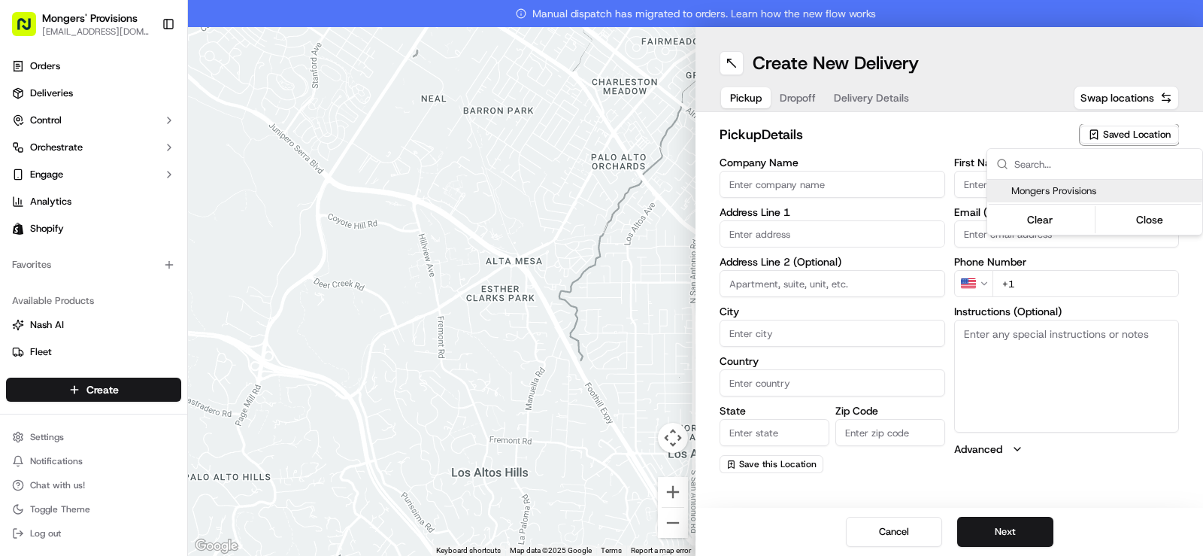
type input "[EMAIL_ADDRESS][DOMAIN_NAME]"
type input "[PHONE_NUMBER]"
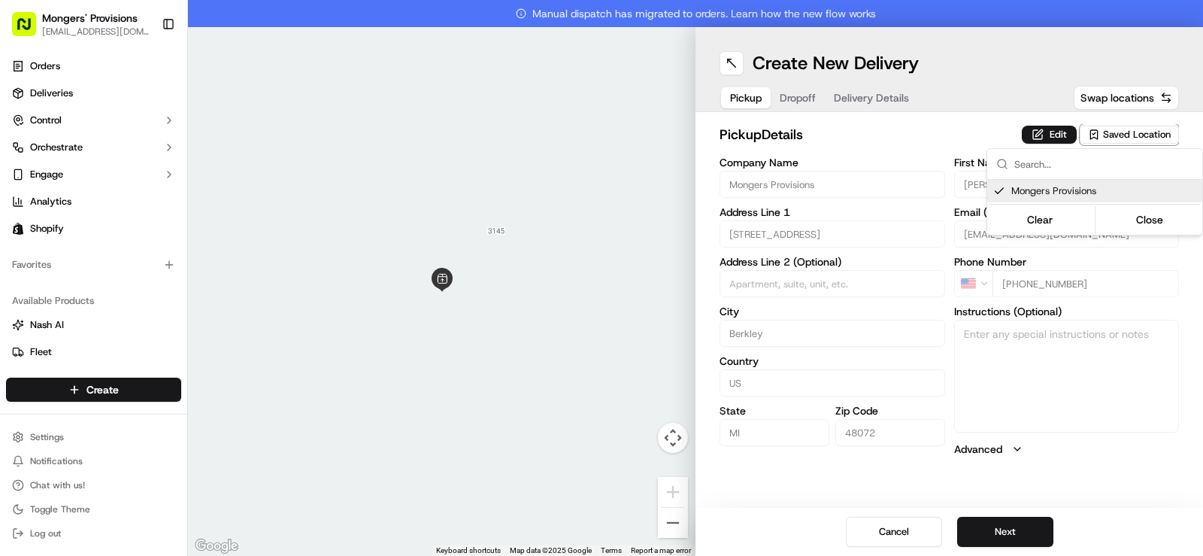
click at [1007, 94] on html "Mongers' Provisions [EMAIL_ADDRESS][DOMAIN_NAME] Toggle Sidebar Orders Deliveri…" at bounding box center [601, 278] width 1203 height 556
click at [1007, 534] on button "Next" at bounding box center [1005, 531] width 96 height 30
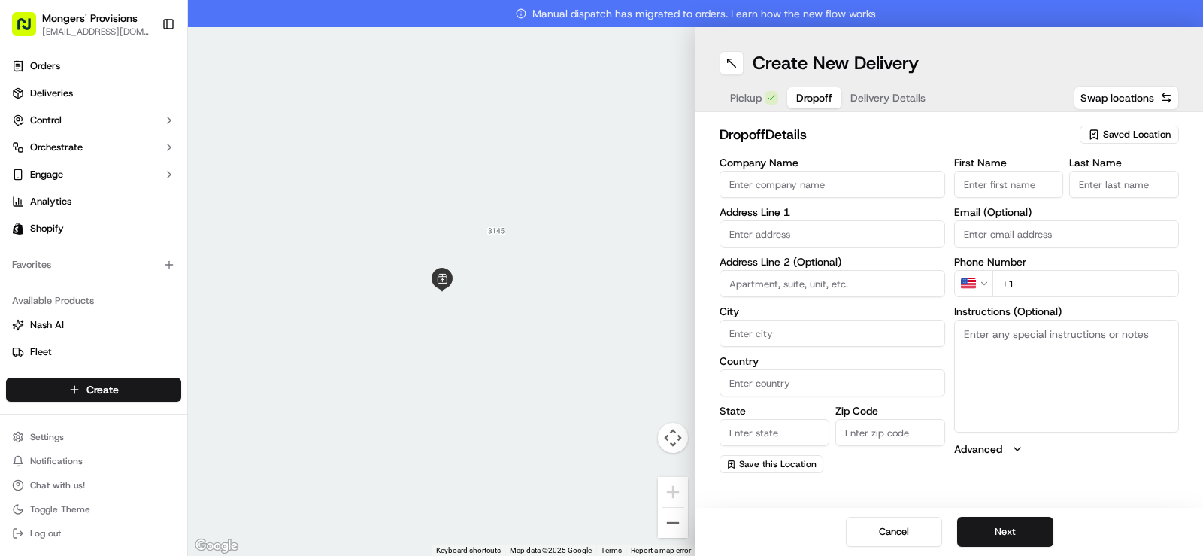
drag, startPoint x: 987, startPoint y: 188, endPoint x: 970, endPoint y: 181, distance: 18.6
click at [987, 188] on input "First Name" at bounding box center [1009, 184] width 110 height 27
type input "[PERSON_NAME]"
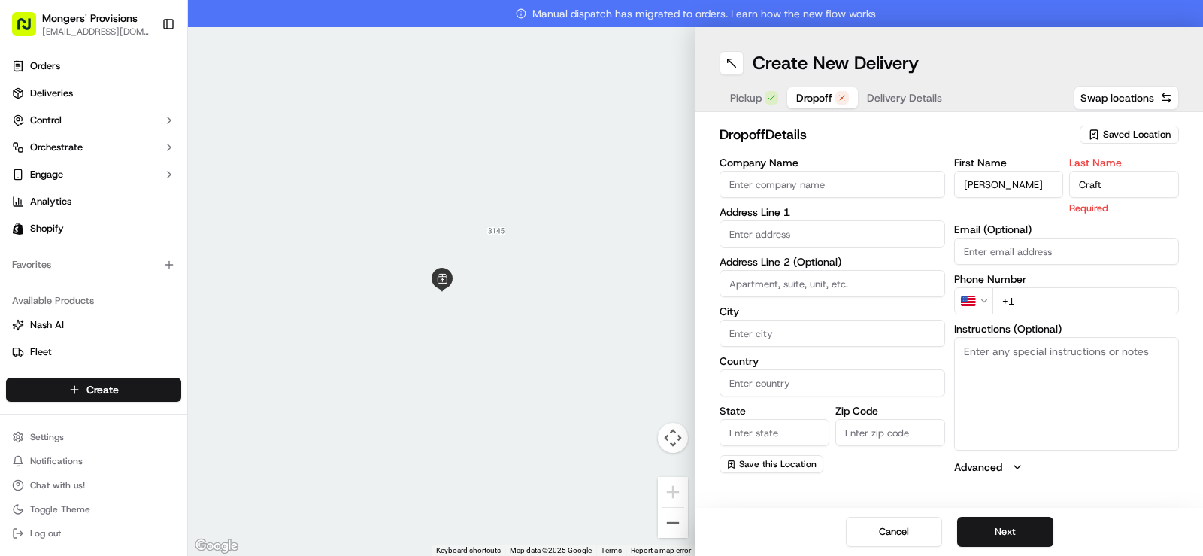
type input "Craft"
click at [970, 185] on input "[PERSON_NAME]" at bounding box center [1009, 184] width 110 height 27
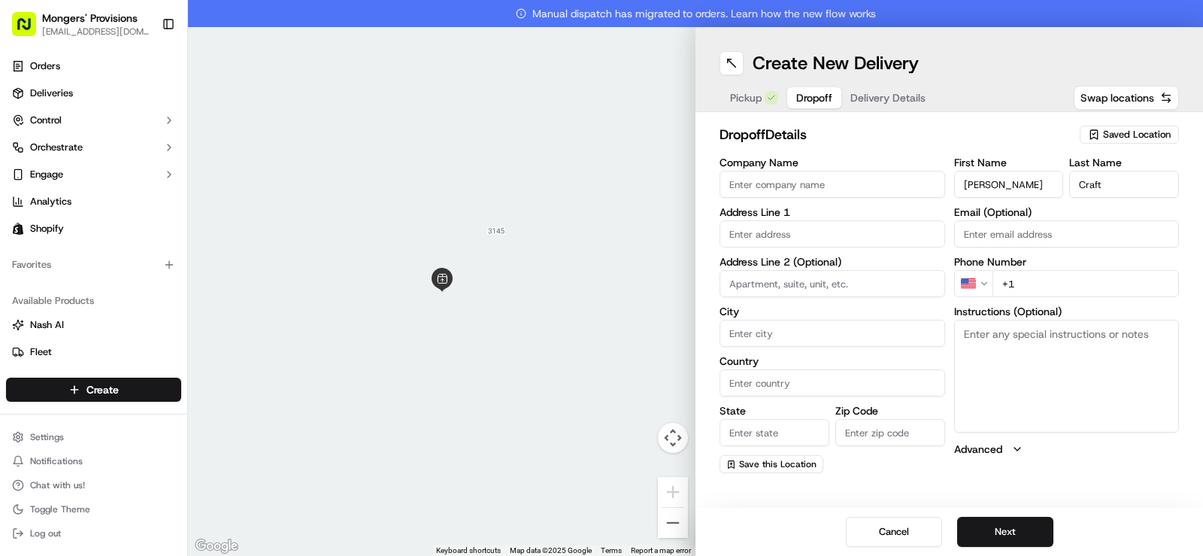
type input "[PERSON_NAME]"
click at [1022, 284] on input "+1" at bounding box center [1085, 283] width 187 height 27
type input "[PHONE_NUMBER]"
click at [996, 109] on div "Pickup Dropoff Delivery Details Swap locations" at bounding box center [948, 97] width 459 height 27
click at [774, 234] on input "text" at bounding box center [832, 233] width 226 height 27
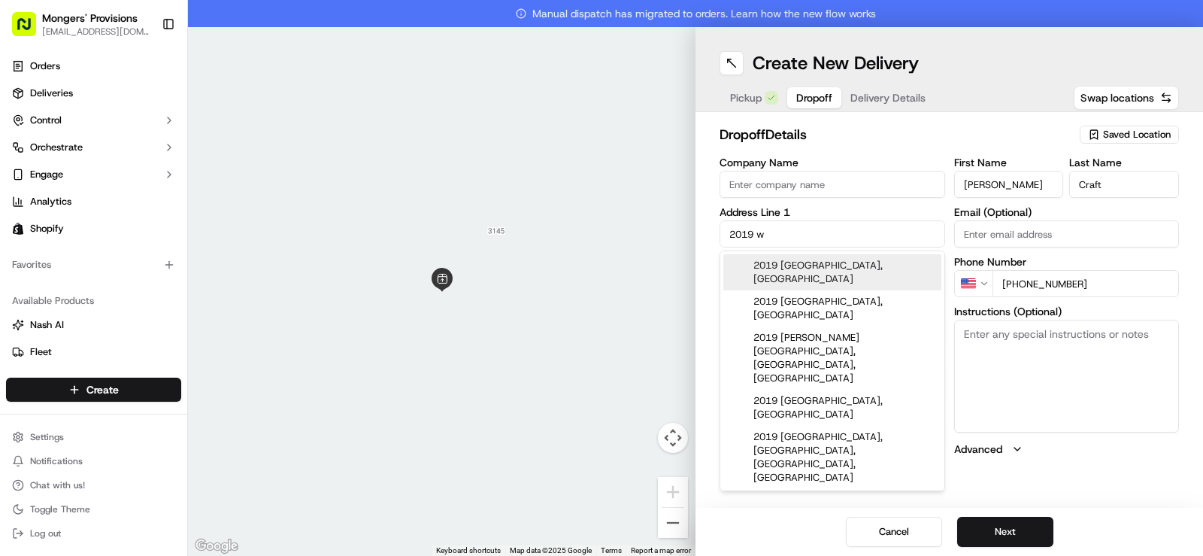
click at [811, 275] on div "2019 [GEOGRAPHIC_DATA], [GEOGRAPHIC_DATA]" at bounding box center [832, 272] width 218 height 36
type input "2019 [STREET_ADDRESS]"
type input "Royal Oak"
type input "[GEOGRAPHIC_DATA]"
type input "MI"
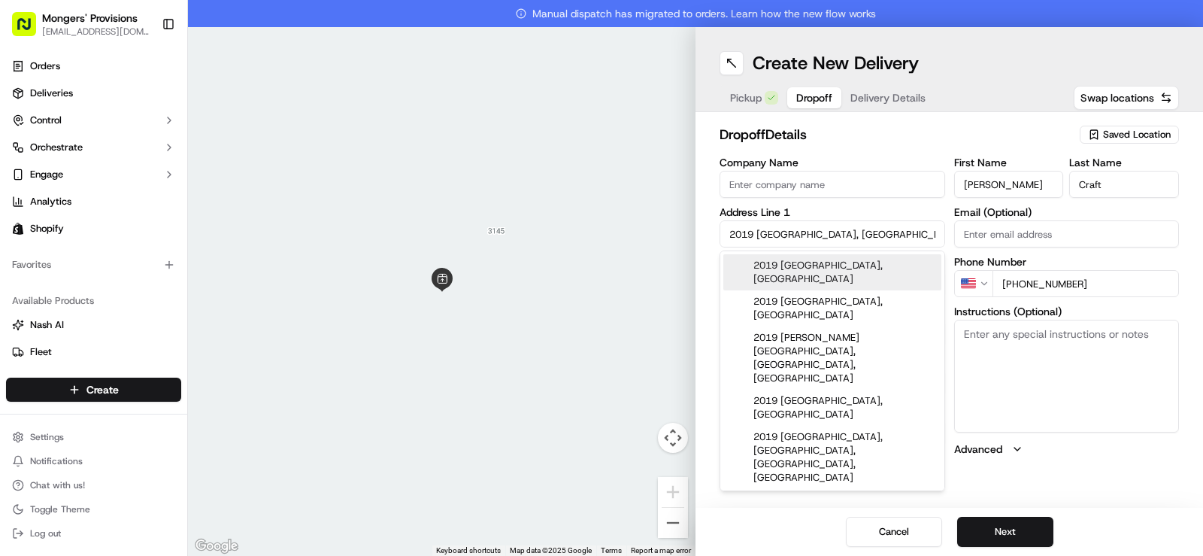
type input "48073"
type input "2019 [GEOGRAPHIC_DATA]"
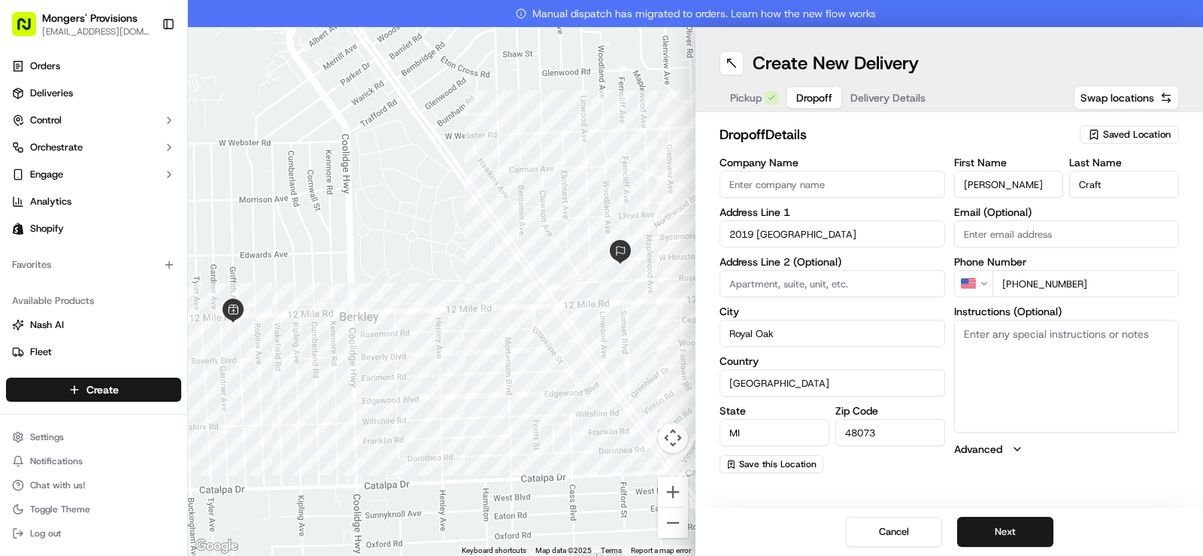
click at [1115, 481] on div "dropoff Details Saved Location Company Name Address Line [GEOGRAPHIC_DATA] Addr…" at bounding box center [948, 298] width 507 height 373
click at [1007, 532] on button "Next" at bounding box center [1005, 531] width 96 height 30
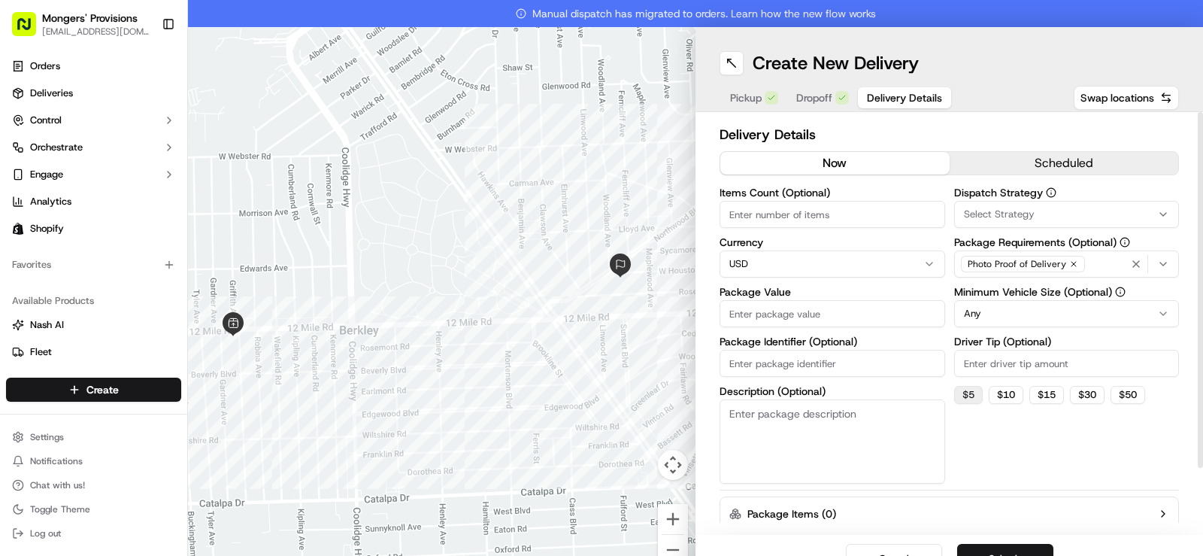
click at [966, 397] on button "$ 5" at bounding box center [968, 395] width 29 height 18
type input "5"
click at [1049, 157] on button "scheduled" at bounding box center [1063, 163] width 229 height 23
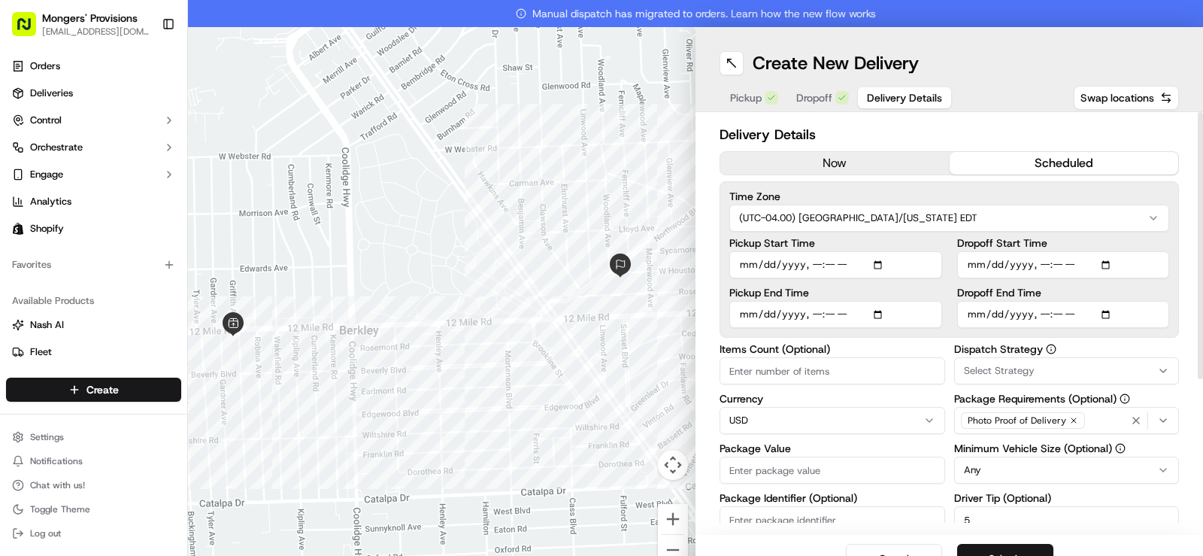
click at [873, 269] on input "Pickup Start Time" at bounding box center [835, 264] width 213 height 27
type input "[DATE]T11:45"
click at [1183, 248] on div "Delivery Details now scheduled Time Zone (UTC-04.00) [GEOGRAPHIC_DATA]/[US_STAT…" at bounding box center [948, 323] width 507 height 422
click at [1096, 316] on input "Dropoff End Time" at bounding box center [1063, 314] width 213 height 27
type input "[DATE]T13:00"
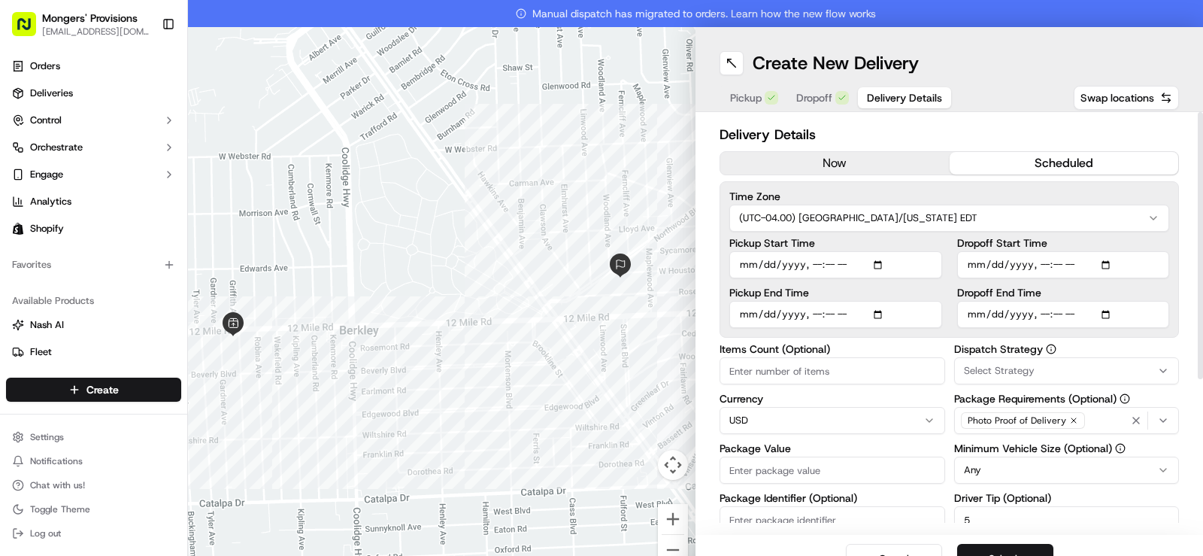
click at [1153, 313] on input "Dropoff End Time" at bounding box center [1063, 314] width 213 height 27
click at [1165, 308] on div "Time Zone (UTC-04.00) [GEOGRAPHIC_DATA]/[US_STATE] EDT Pickup Start Time Pickup…" at bounding box center [948, 259] width 459 height 156
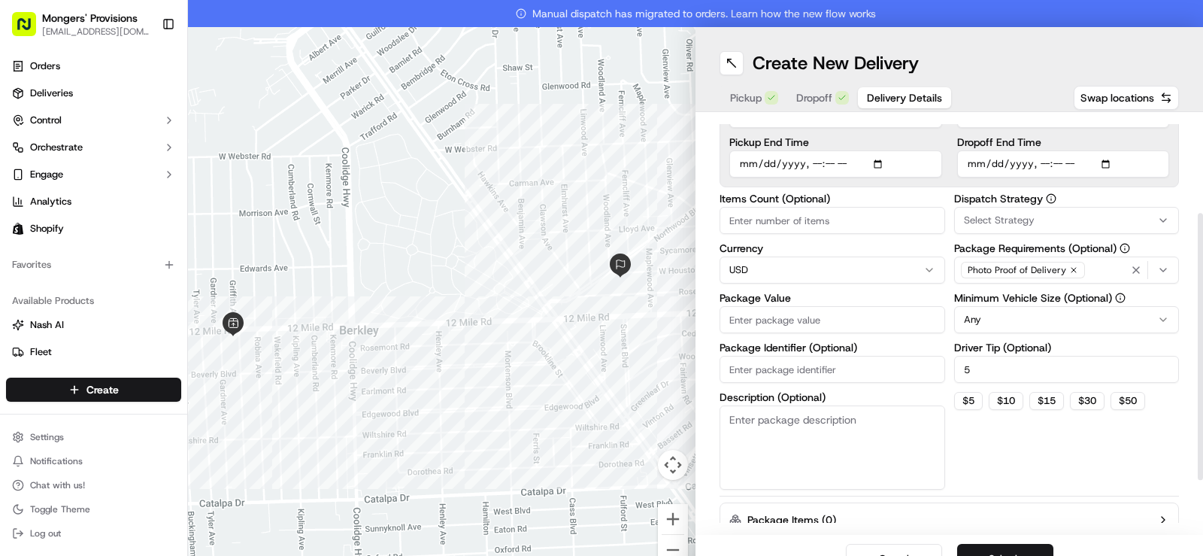
click at [774, 311] on input "Package Value" at bounding box center [832, 319] width 226 height 27
type input "100"
click at [1002, 462] on div "Dispatch Strategy Select Strategy Package Requirements (Optional) Photo Proof o…" at bounding box center [1067, 341] width 226 height 296
click at [1004, 325] on html "Mongers' Provisions [EMAIL_ADDRESS][DOMAIN_NAME] Toggle Sidebar Orders Deliveri…" at bounding box center [601, 278] width 1203 height 556
click at [1011, 465] on div "Dispatch Strategy Select Strategy Package Requirements (Optional) Photo Proof o…" at bounding box center [1067, 341] width 226 height 296
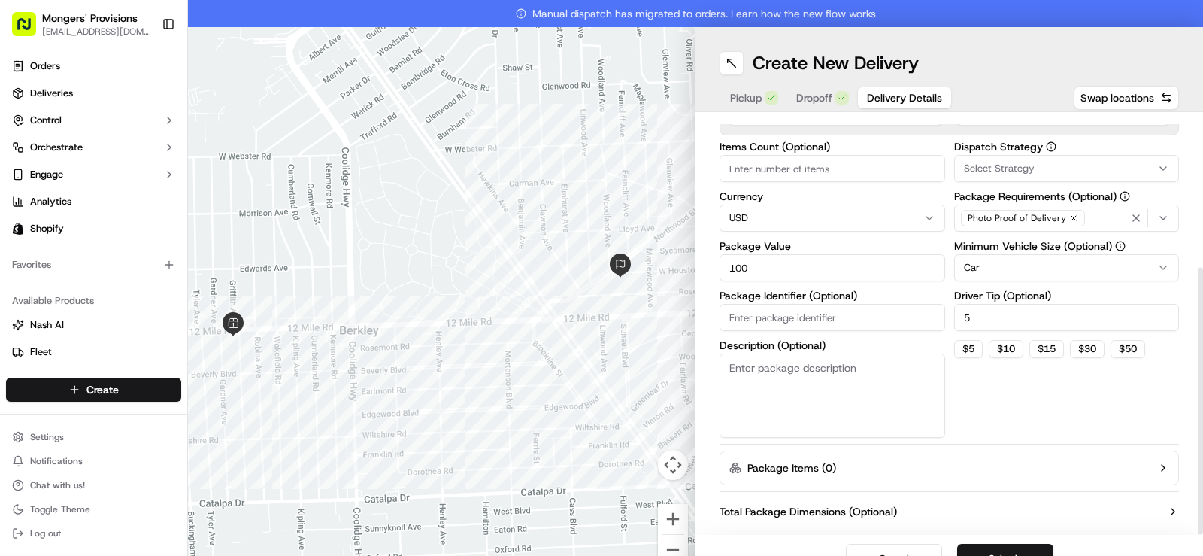
scroll to position [232, 0]
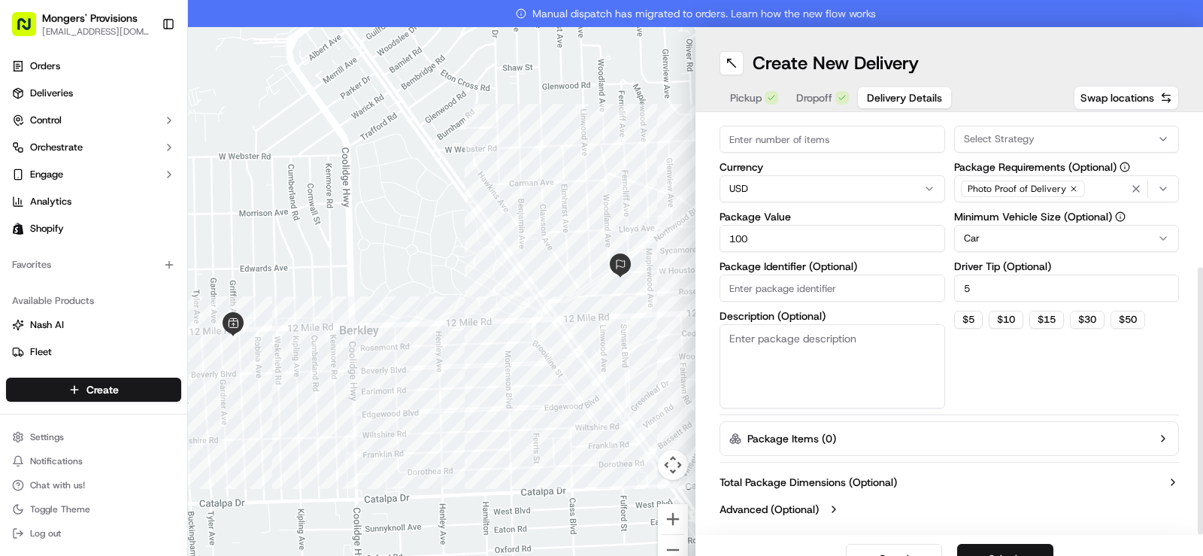
click at [1000, 546] on button "Submit" at bounding box center [1005, 558] width 96 height 30
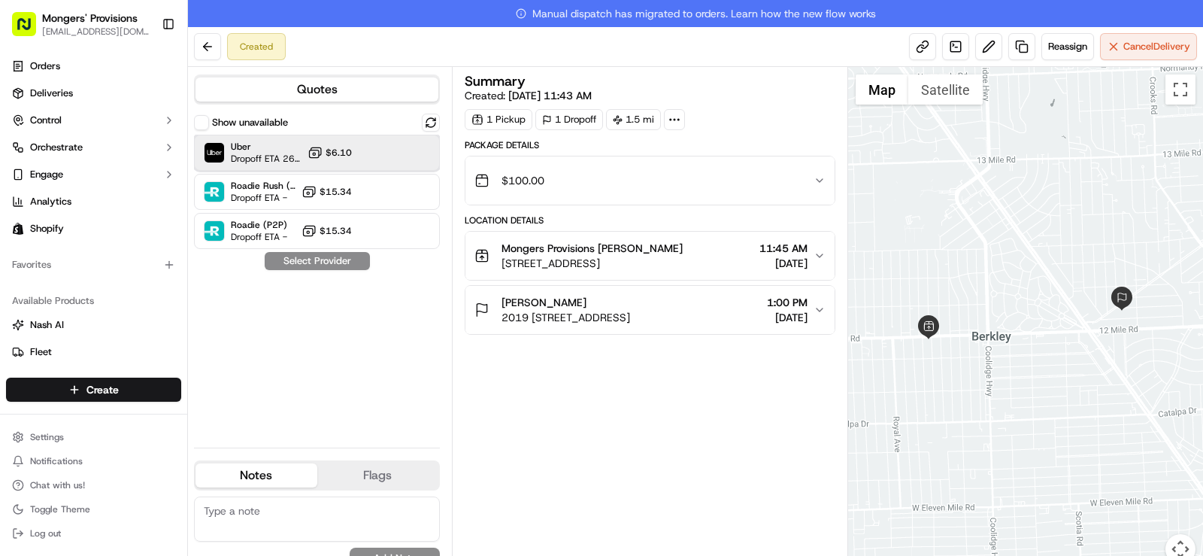
click at [392, 155] on div at bounding box center [394, 153] width 18 height 18
click at [331, 263] on button "Assign Provider" at bounding box center [317, 261] width 107 height 18
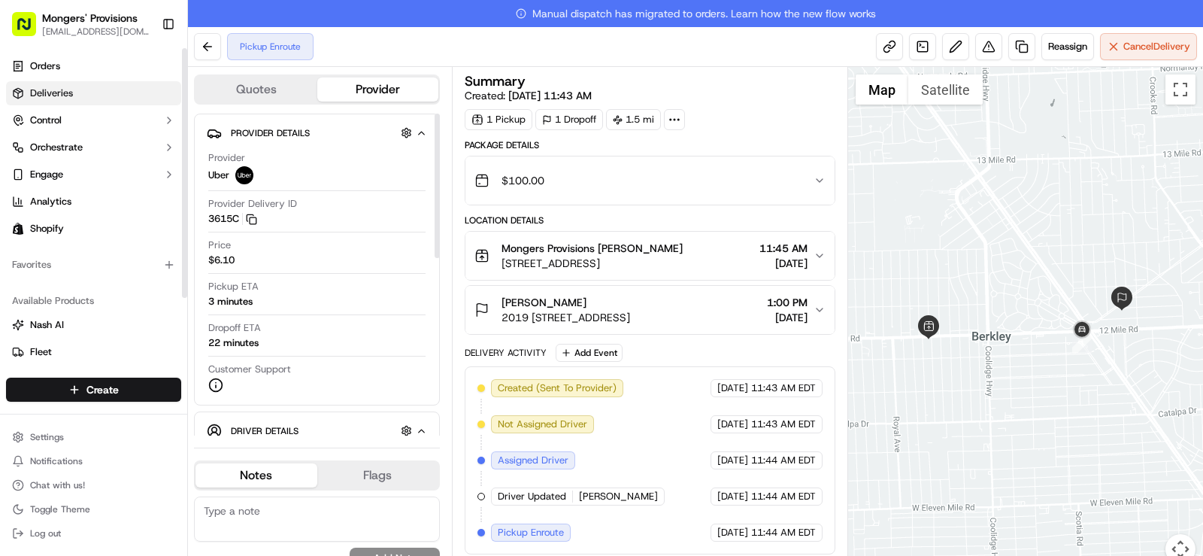
click at [74, 93] on link "Deliveries" at bounding box center [93, 93] width 175 height 24
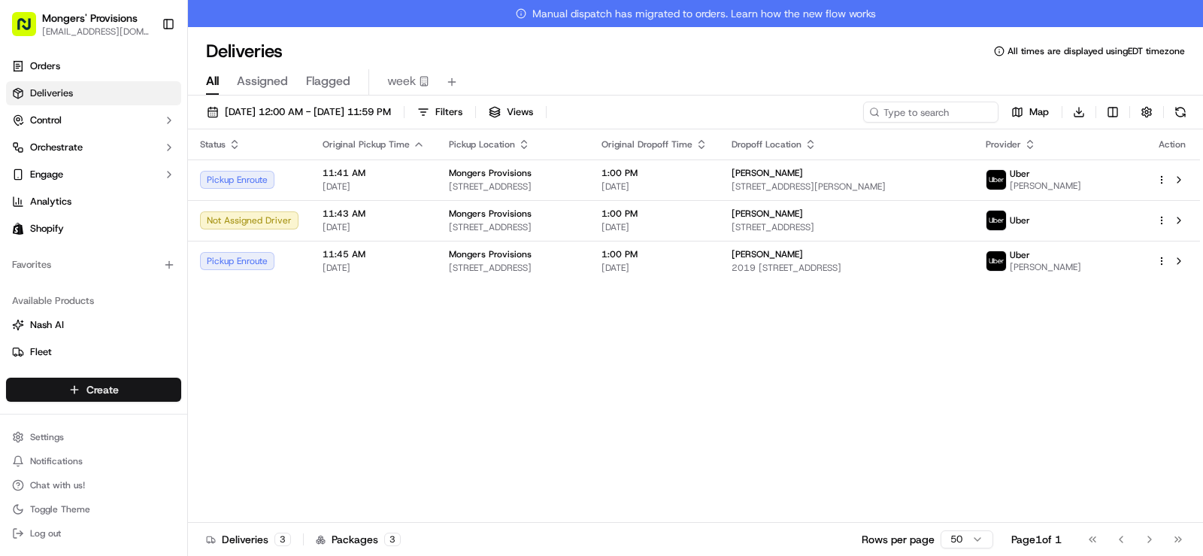
click at [106, 389] on html "Mongers' Provisions [EMAIL_ADDRESS][DOMAIN_NAME] Toggle Sidebar Orders Deliveri…" at bounding box center [601, 278] width 1203 height 556
click at [251, 416] on link "Delivery" at bounding box center [272, 417] width 168 height 27
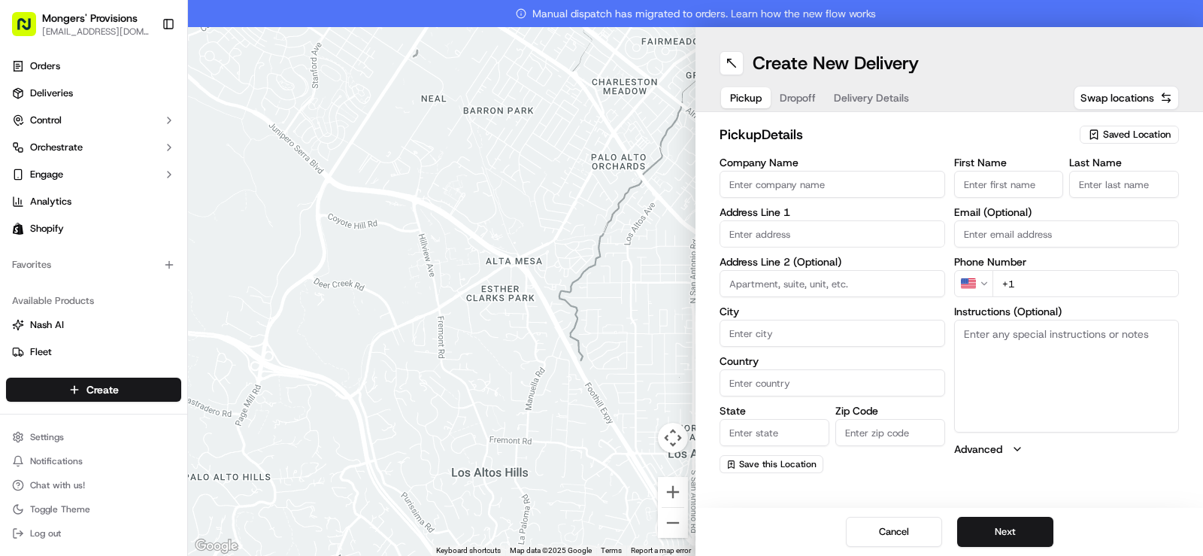
click at [1136, 132] on span "Saved Location" at bounding box center [1137, 135] width 68 height 14
click at [1083, 186] on span "Mongers Provisions" at bounding box center [1103, 191] width 185 height 14
type input "Mongers Provisions"
type input "[STREET_ADDRESS]"
type input "Berkley"
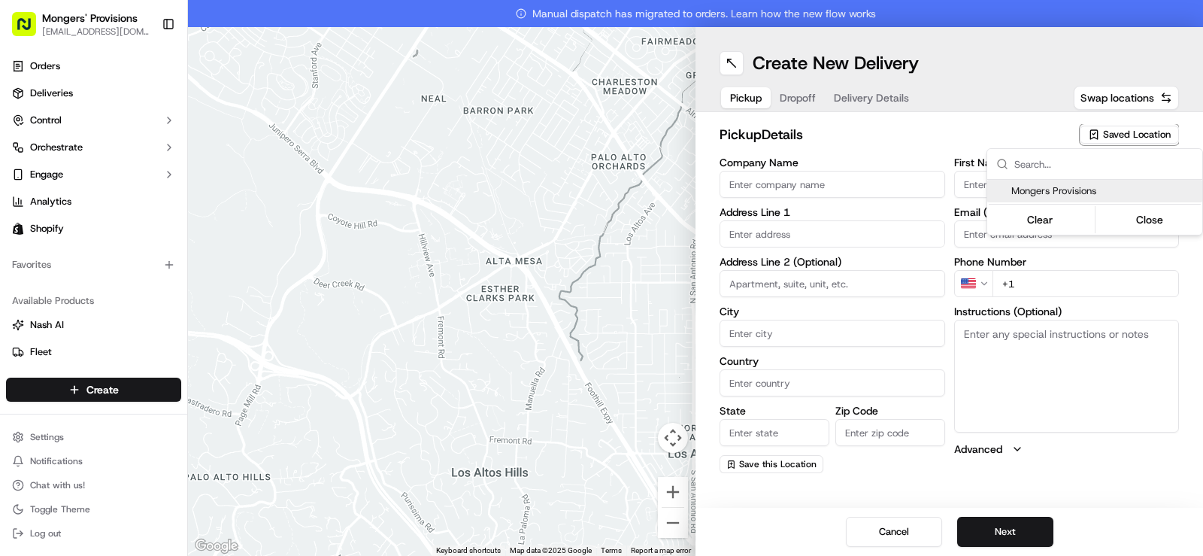
type input "US"
type input "MI"
type input "48072"
type input "[PERSON_NAME]"
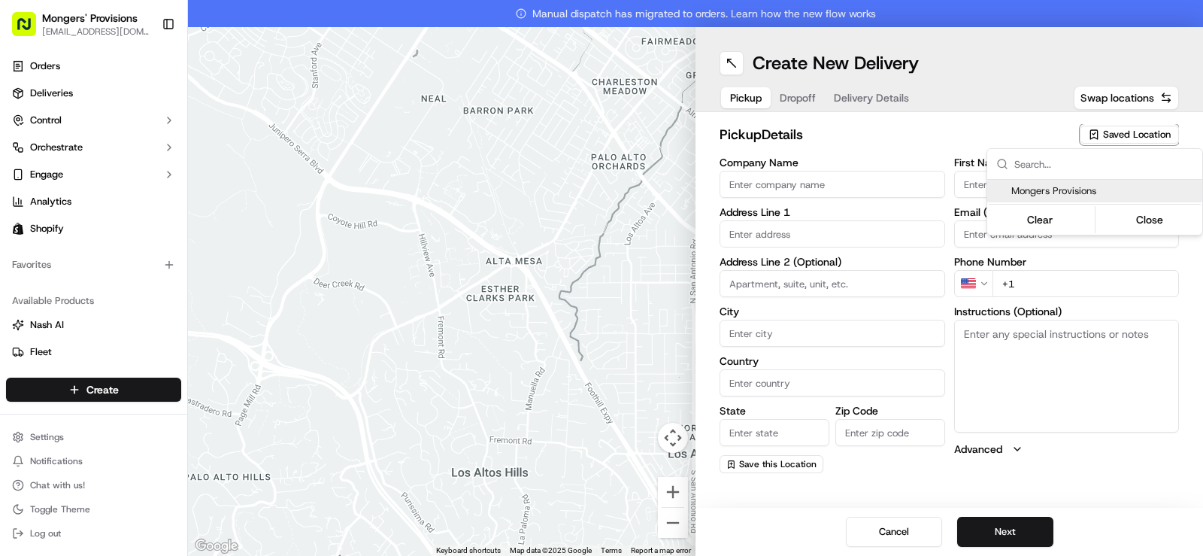
type input "[EMAIL_ADDRESS][DOMAIN_NAME]"
type input "[PHONE_NUMBER]"
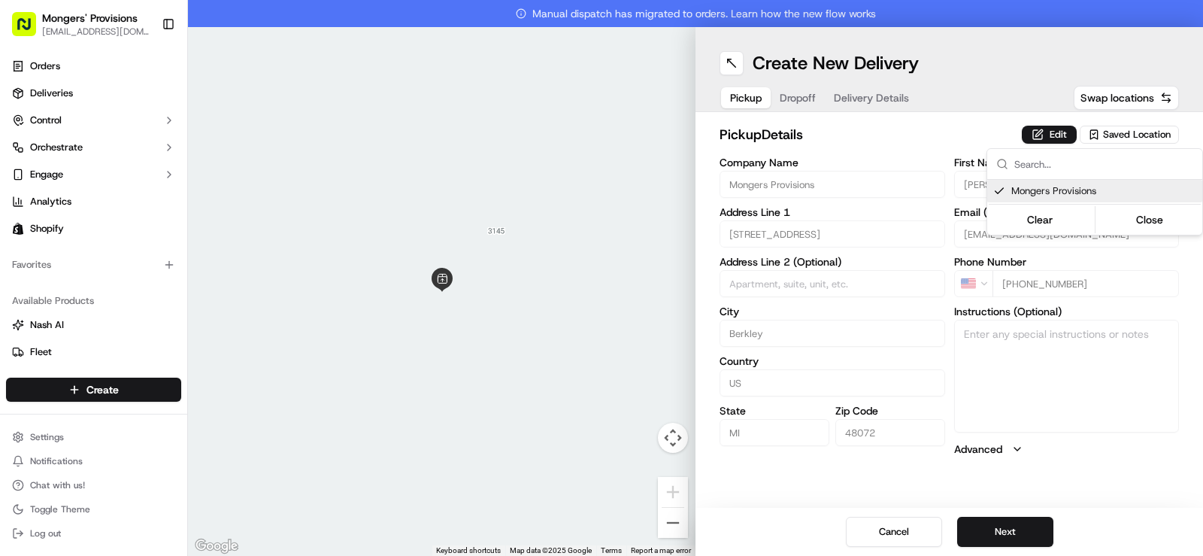
click at [988, 92] on html "Mongers' Provisions [EMAIL_ADDRESS][DOMAIN_NAME] Toggle Sidebar Orders Deliveri…" at bounding box center [601, 278] width 1203 height 556
click at [1001, 528] on button "Next" at bounding box center [1005, 531] width 96 height 30
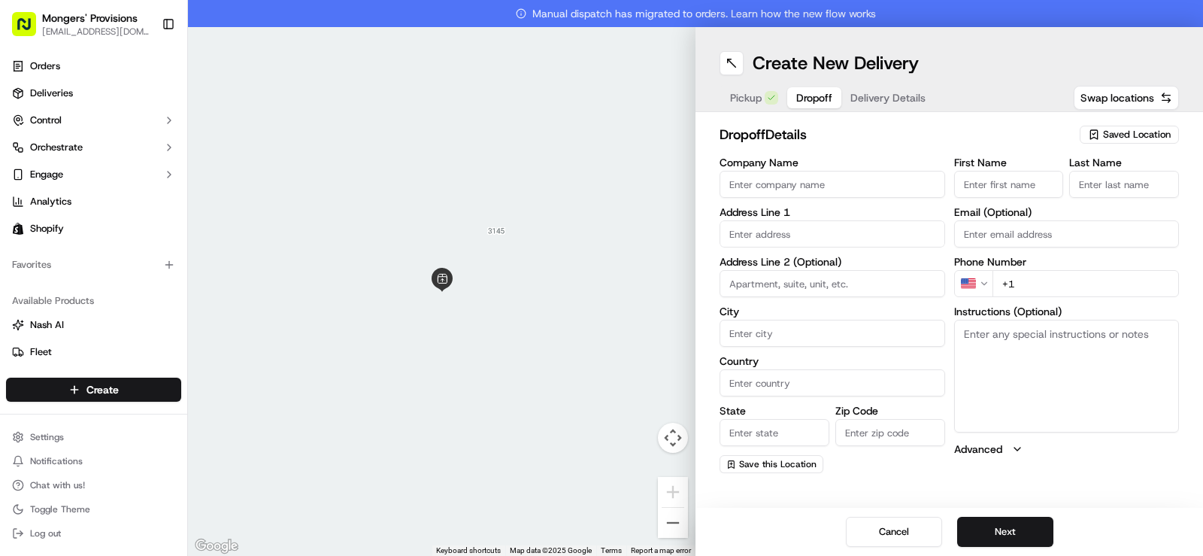
click at [983, 187] on input "First Name" at bounding box center [1009, 184] width 110 height 27
type input "Zakary"
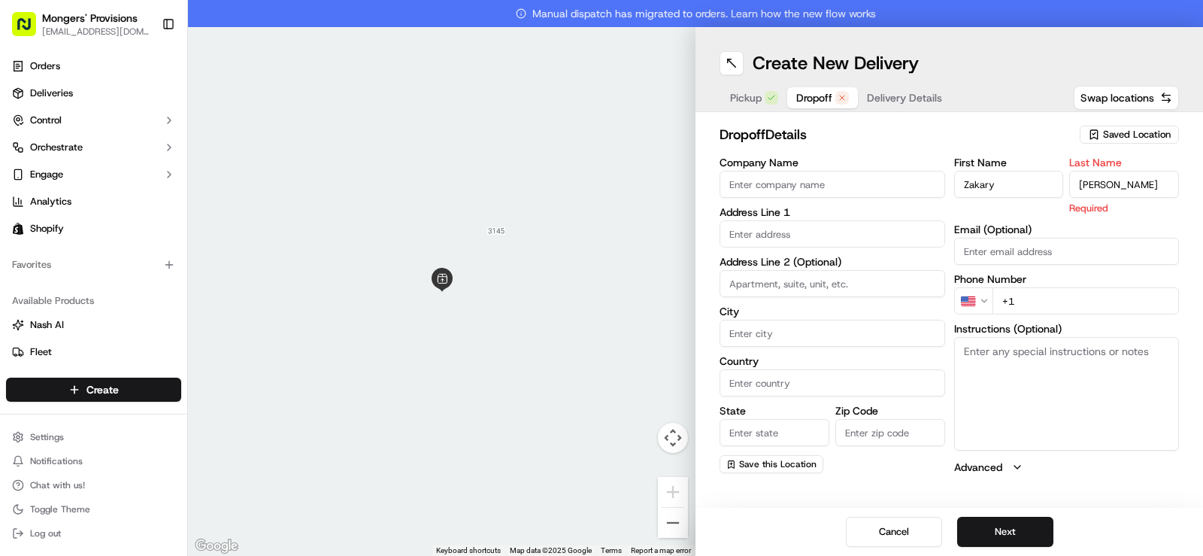
type input "[PERSON_NAME]"
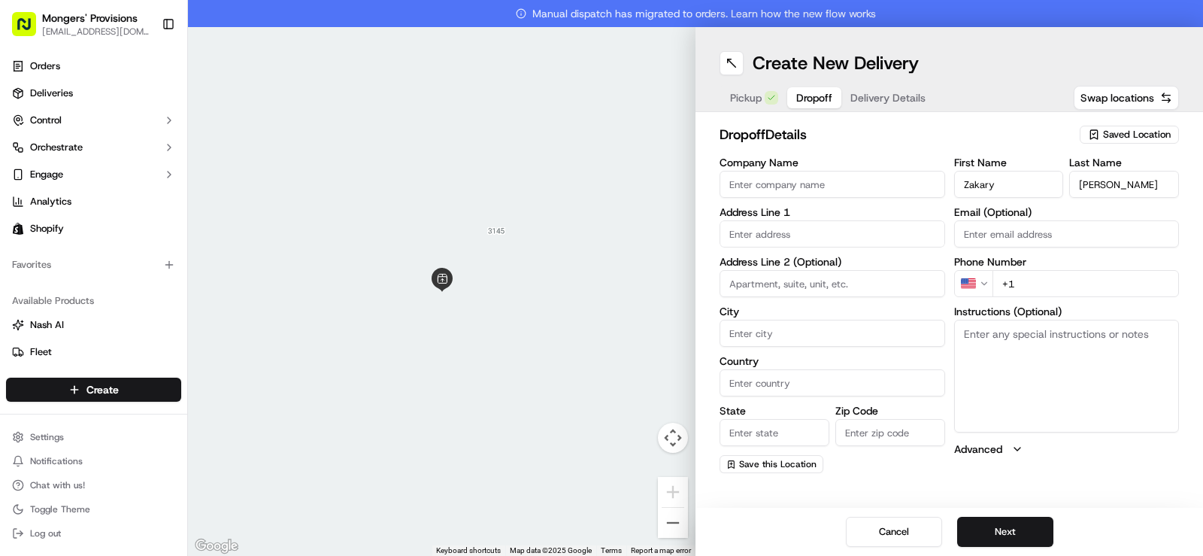
click at [1038, 303] on div "First Name [PERSON_NAME] Last Name [PERSON_NAME] Email (Optional) Phone Number …" at bounding box center [1067, 315] width 226 height 316
type input "[PHONE_NUMBER]"
click at [1092, 501] on div "Create New Delivery Pickup Dropoff Delivery Details Swap locations dropoff Deta…" at bounding box center [948, 291] width 507 height 528
click at [756, 234] on input "text" at bounding box center [832, 233] width 226 height 27
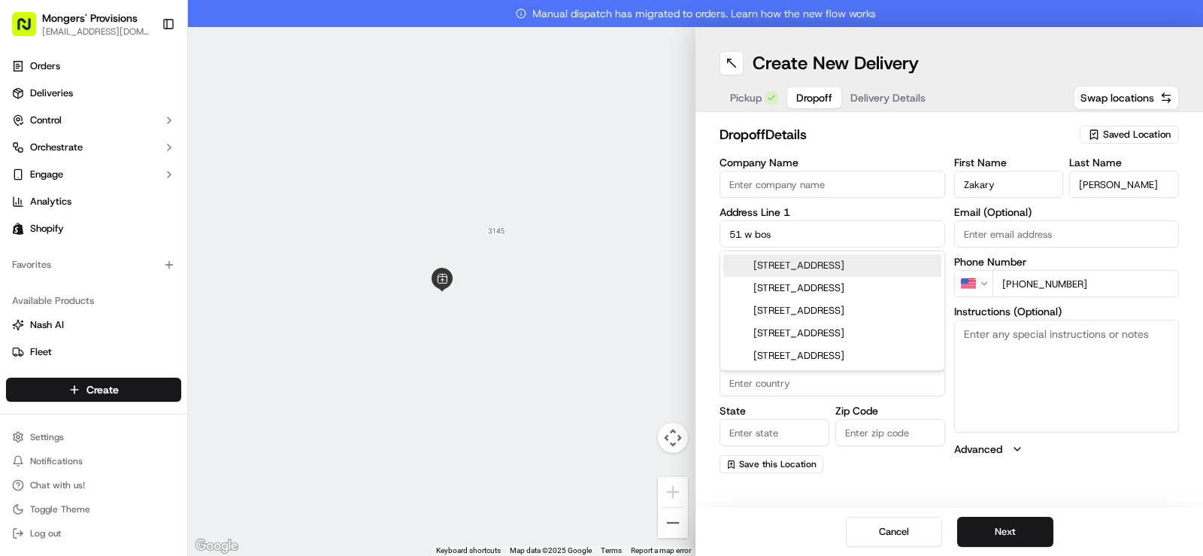
click at [818, 271] on div "[STREET_ADDRESS]" at bounding box center [832, 265] width 218 height 23
type input "[STREET_ADDRESS]"
type input "[GEOGRAPHIC_DATA]"
type input "MI"
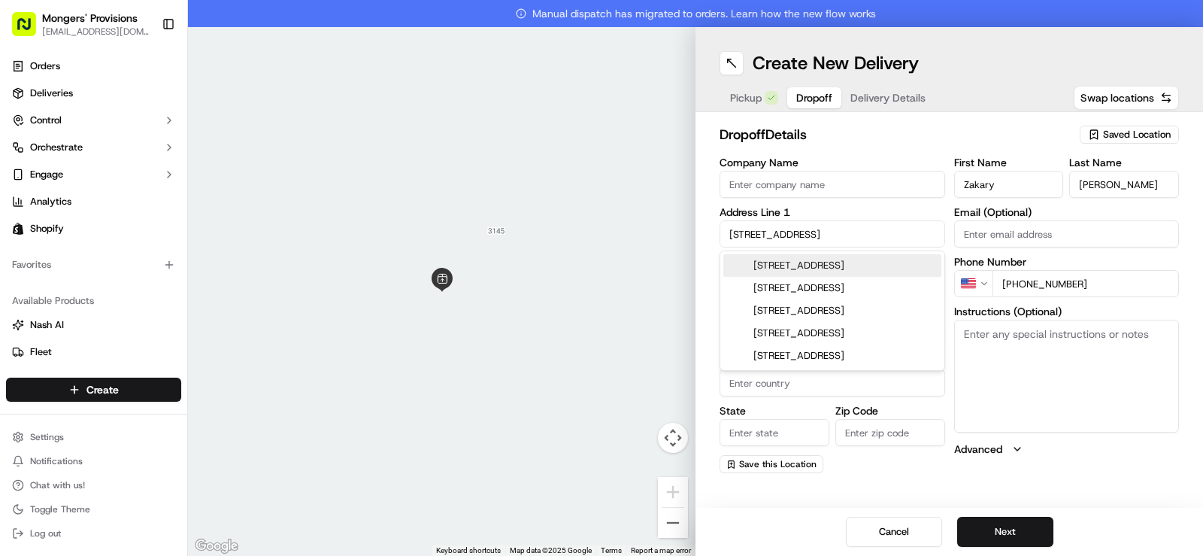
type input "48202"
type input "[STREET_ADDRESS]"
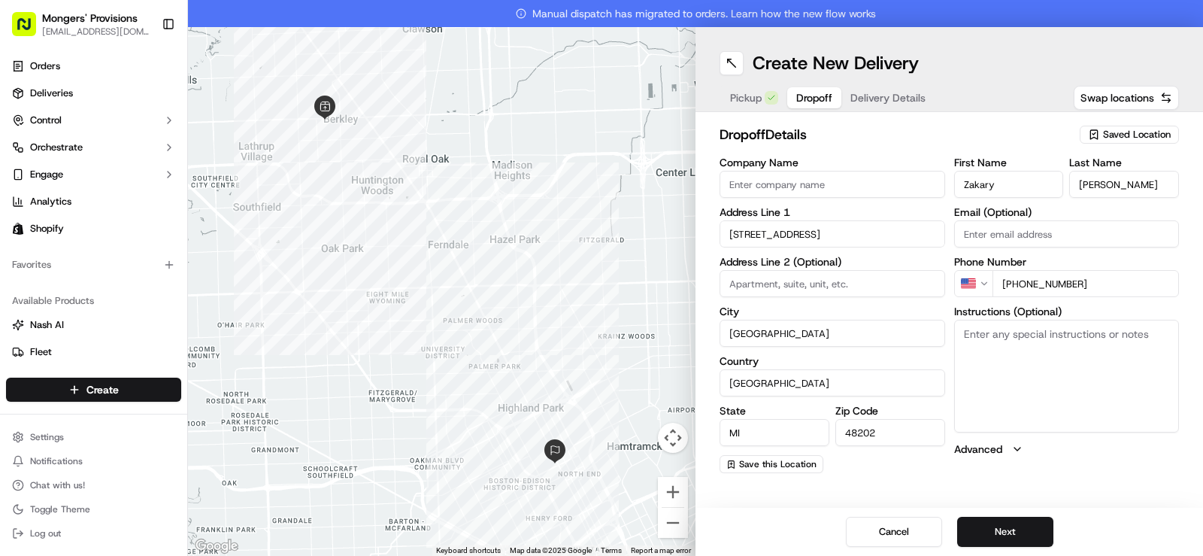
click at [1122, 477] on div "dropoff Details Saved Location Company Name Address Line [GEOGRAPHIC_DATA][STRE…" at bounding box center [948, 298] width 507 height 373
click at [1004, 527] on button "Next" at bounding box center [1005, 531] width 96 height 30
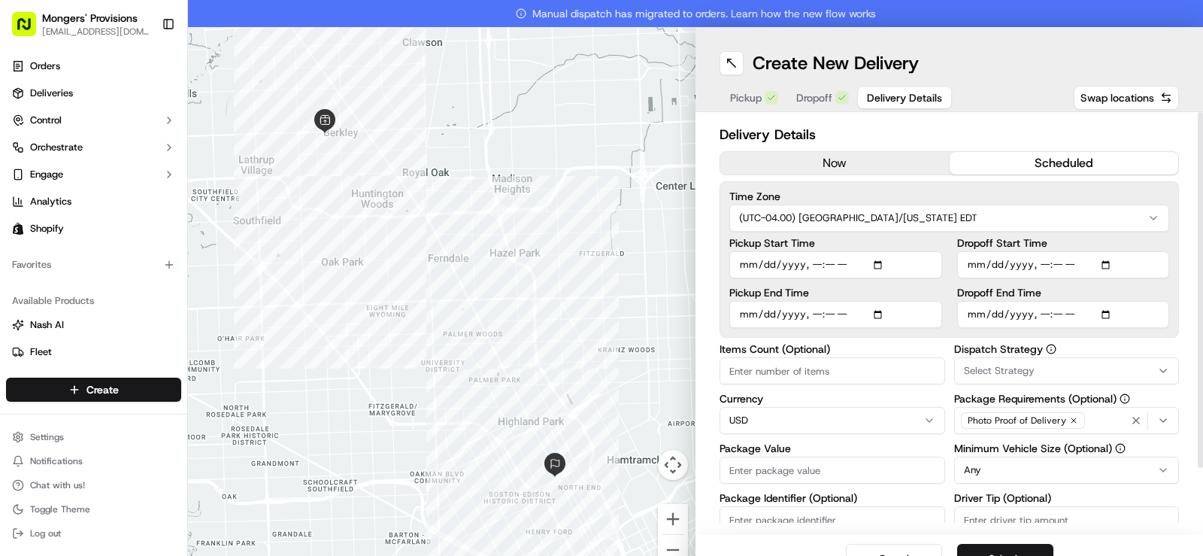
click at [1050, 162] on button "scheduled" at bounding box center [1063, 163] width 229 height 23
click at [873, 266] on input "Pickup Start Time" at bounding box center [835, 264] width 213 height 27
type input "[DATE]T11:47"
click at [1168, 281] on div "Delivery Details now scheduled Time Zone (UTC-04.00) [GEOGRAPHIC_DATA]/[US_STAT…" at bounding box center [948, 323] width 507 height 422
click at [1101, 315] on input "Dropoff End Time" at bounding box center [1063, 314] width 213 height 27
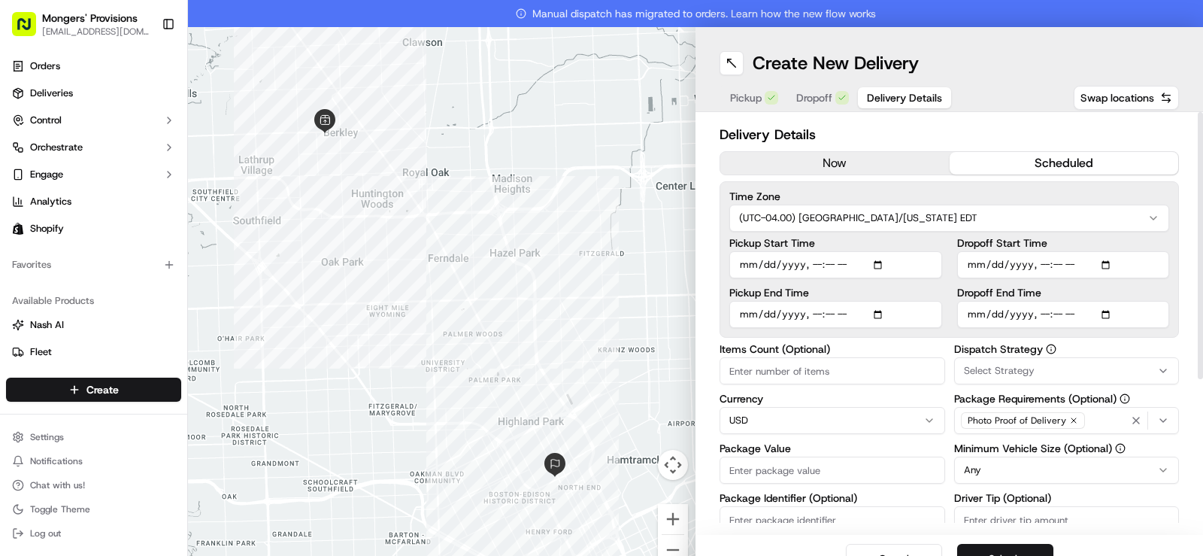
type input "[DATE]T13:00"
click at [1177, 282] on div "Delivery Details now scheduled Time Zone (UTC-04.00) [GEOGRAPHIC_DATA]/[US_STAT…" at bounding box center [948, 323] width 507 height 422
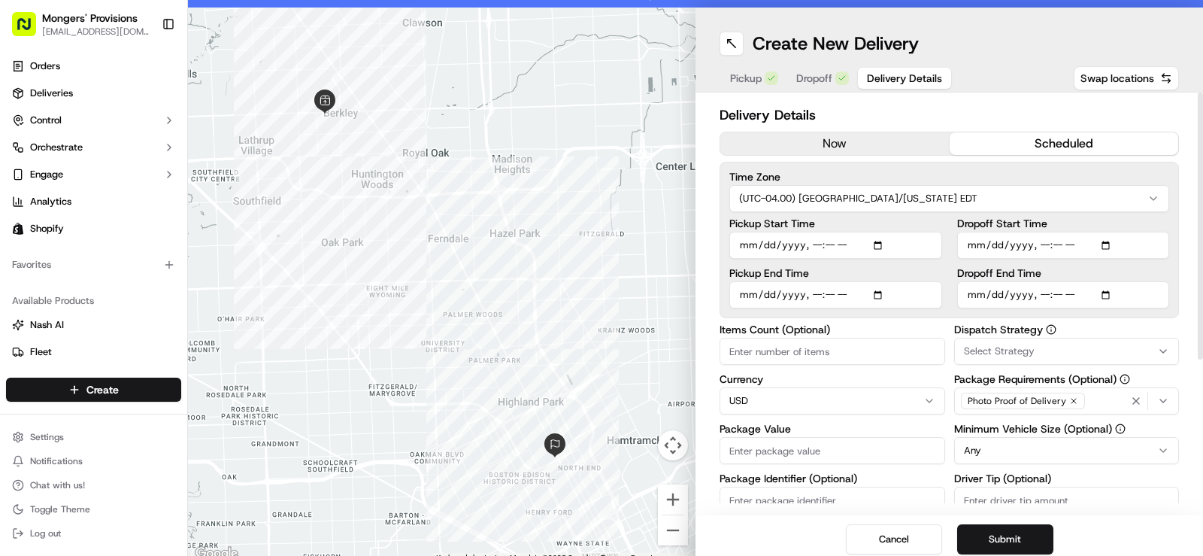
scroll to position [27, 0]
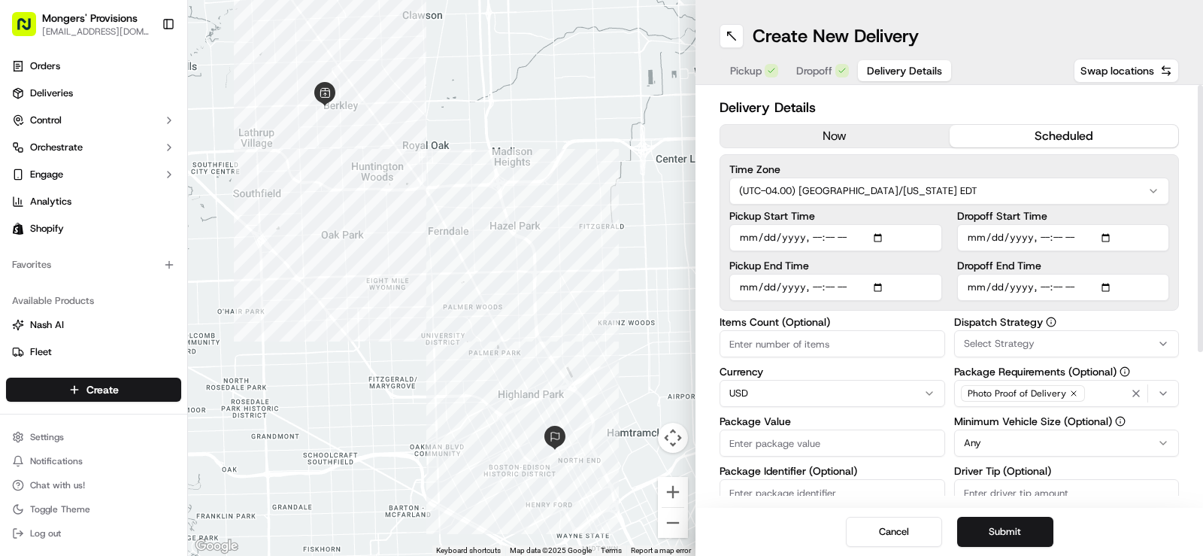
click at [789, 443] on input "Package Value" at bounding box center [832, 442] width 226 height 27
type input "100"
click at [1149, 441] on html "Mongers' Provisions [EMAIL_ADDRESS][DOMAIN_NAME] Toggle Sidebar Orders Deliveri…" at bounding box center [601, 278] width 1203 height 556
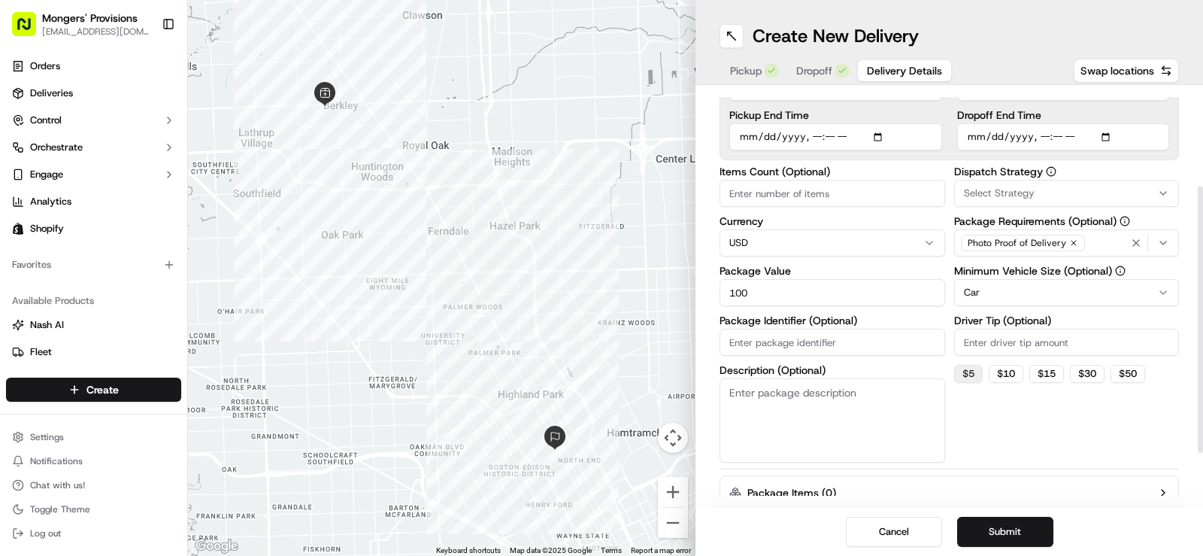
click at [963, 371] on button "$ 5" at bounding box center [968, 374] width 29 height 18
type input "5"
click at [1000, 529] on button "Submit" at bounding box center [1005, 531] width 96 height 30
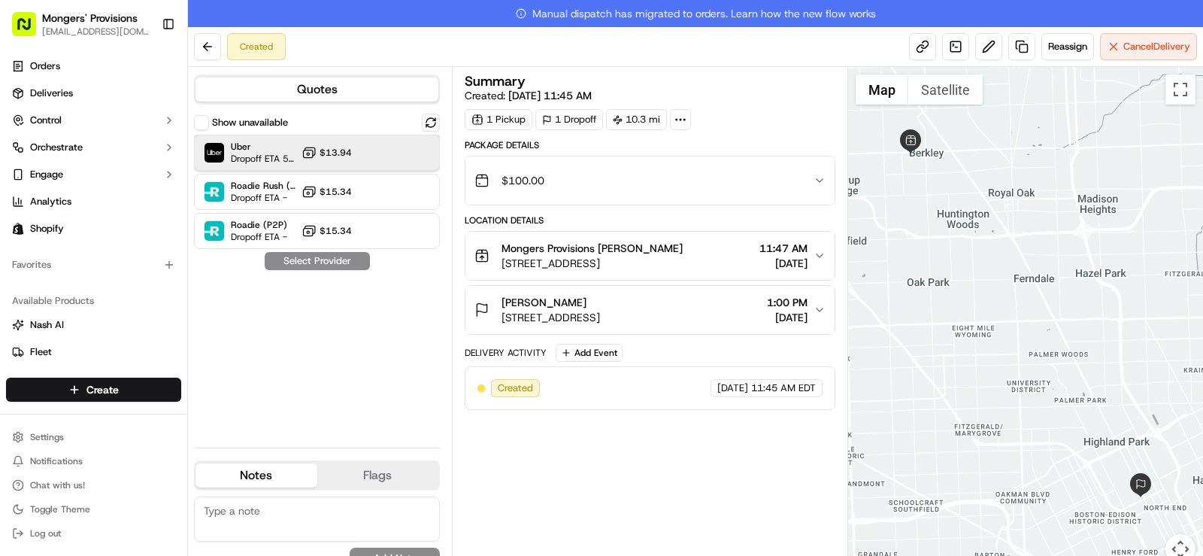
click at [380, 153] on div "Uber Dropoff ETA 56 minutes $13.94" at bounding box center [317, 153] width 246 height 36
click at [327, 259] on button "Assign Provider" at bounding box center [317, 261] width 107 height 18
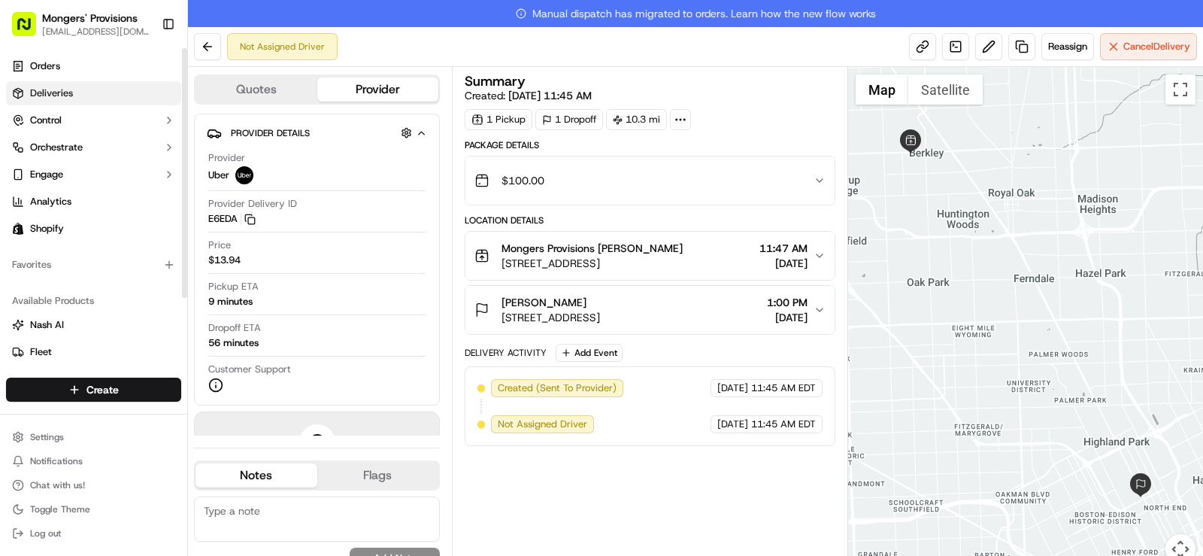
click at [69, 94] on span "Deliveries" at bounding box center [51, 93] width 43 height 14
